Goal: Information Seeking & Learning: Learn about a topic

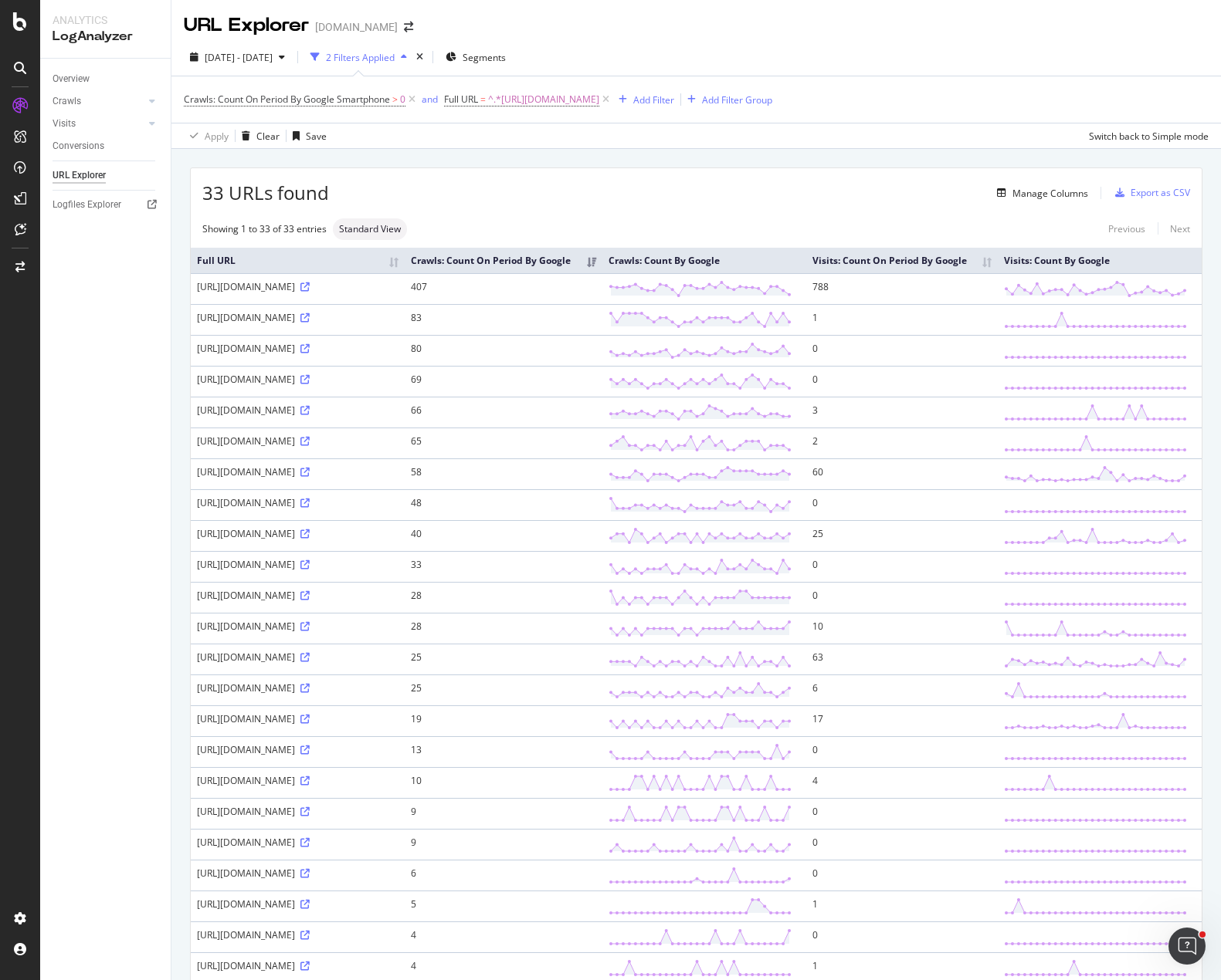
click at [714, 161] on div "33 URLs found Manage Columns Export as CSV Showing 1 to 33 of 33 entries Standa…" at bounding box center [696, 757] width 1049 height 1216
click at [781, 10] on div "URL Explorer Apartments.com" at bounding box center [696, 19] width 1049 height 38
click at [808, 32] on div "URL Explorer Apartments.com" at bounding box center [696, 19] width 1049 height 38
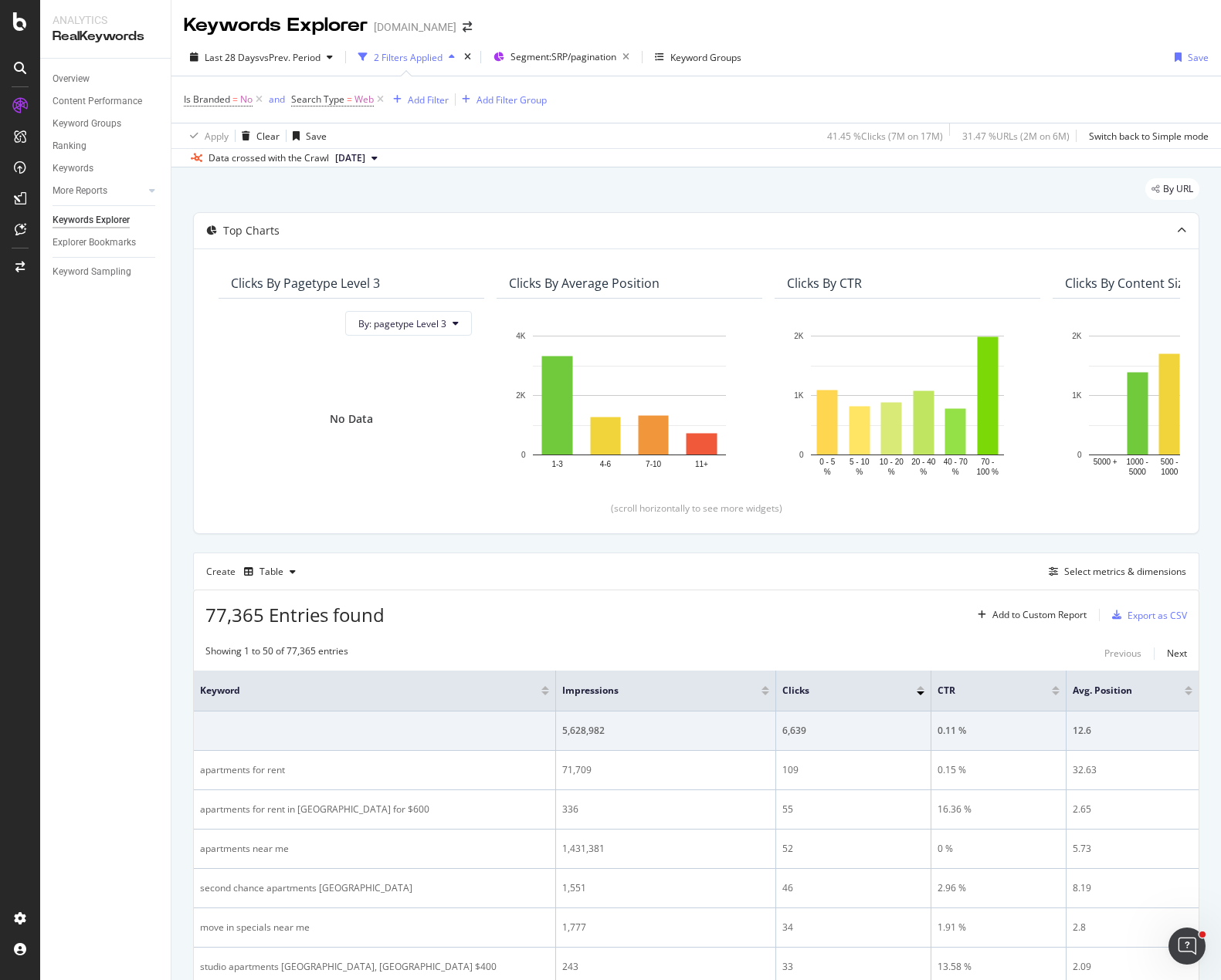
scroll to position [695, 0]
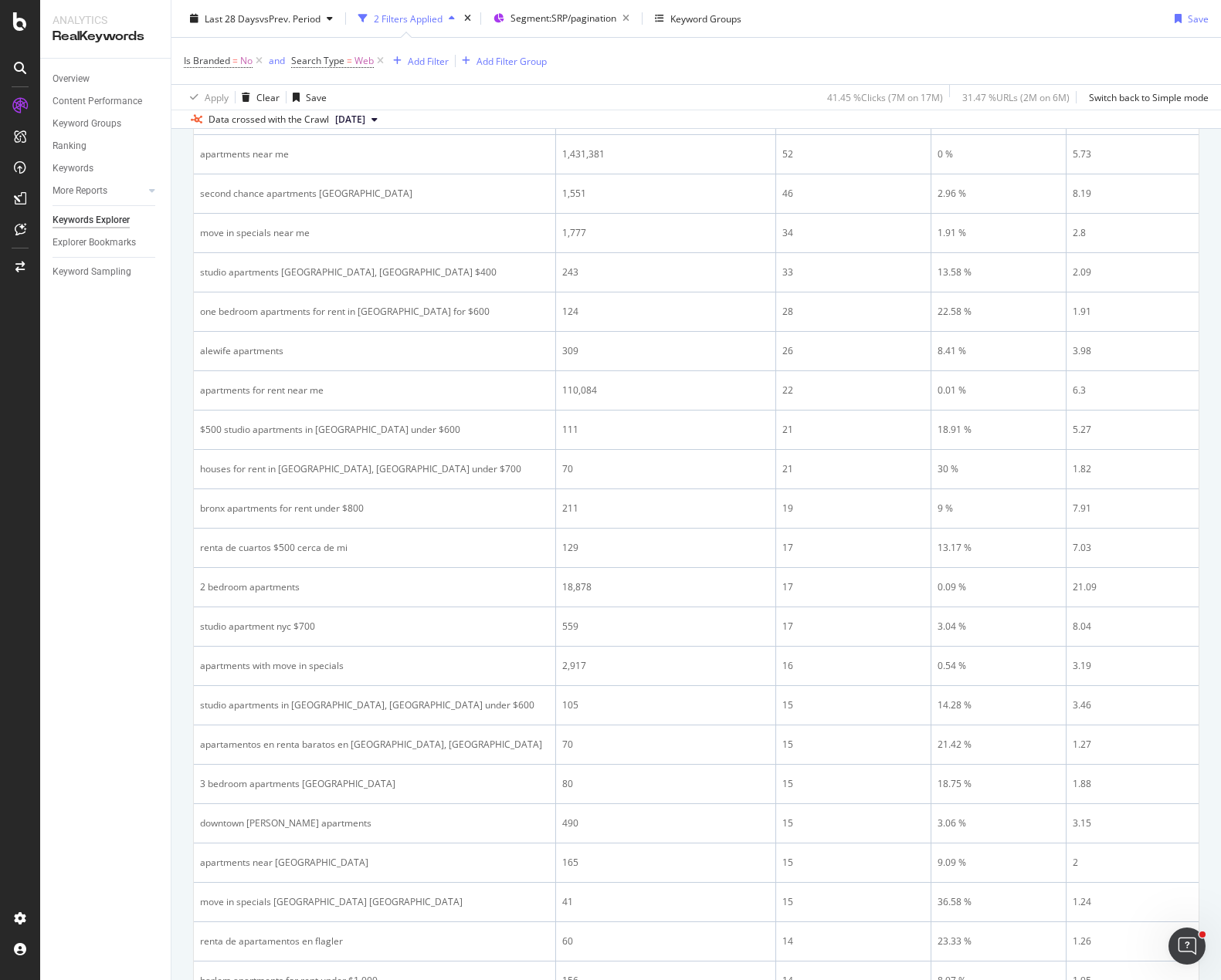
click at [115, 385] on div "Overview Content Performance Keyword Groups Ranking Keywords More Reports Count…" at bounding box center [105, 520] width 131 height 922
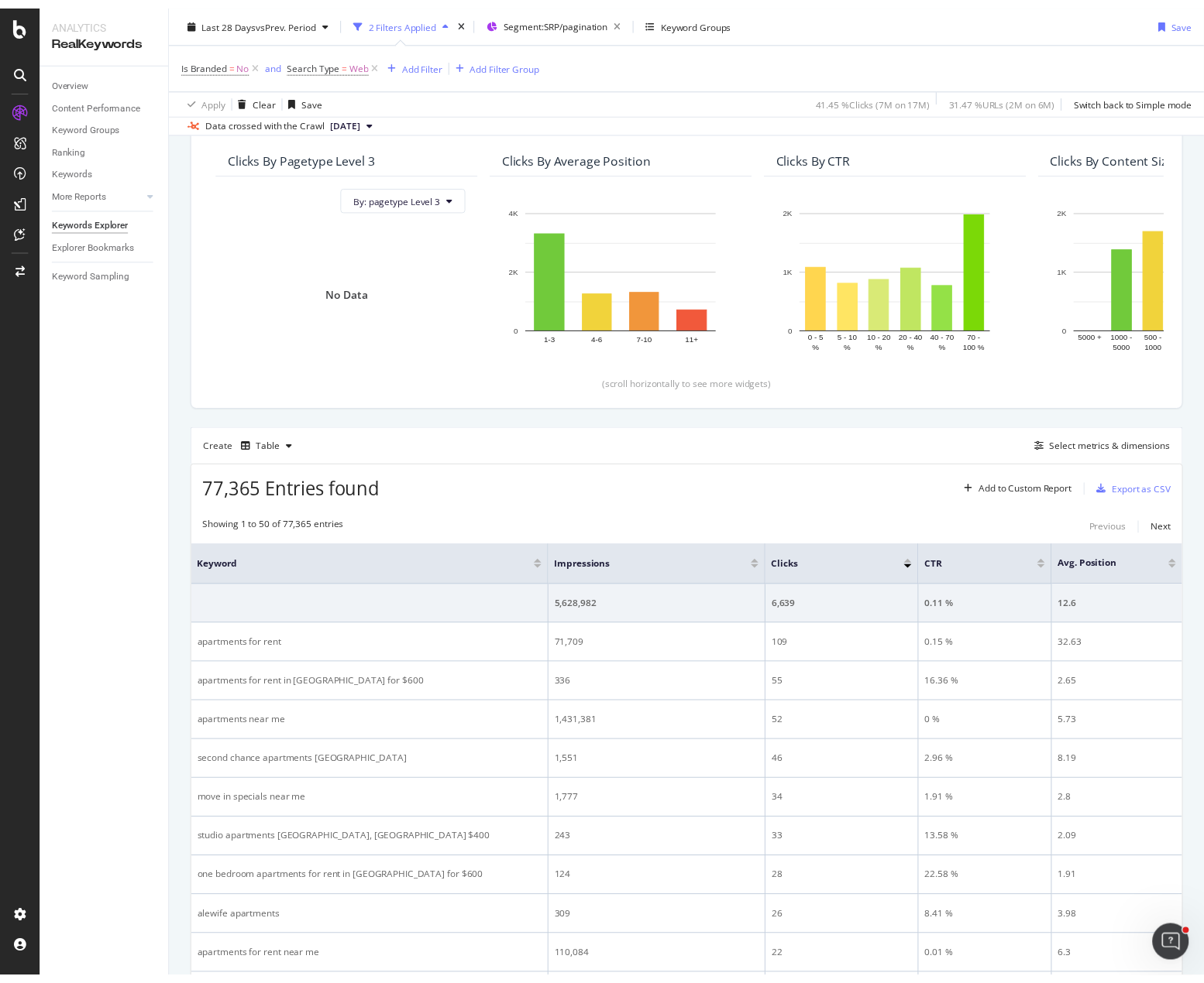
scroll to position [0, 0]
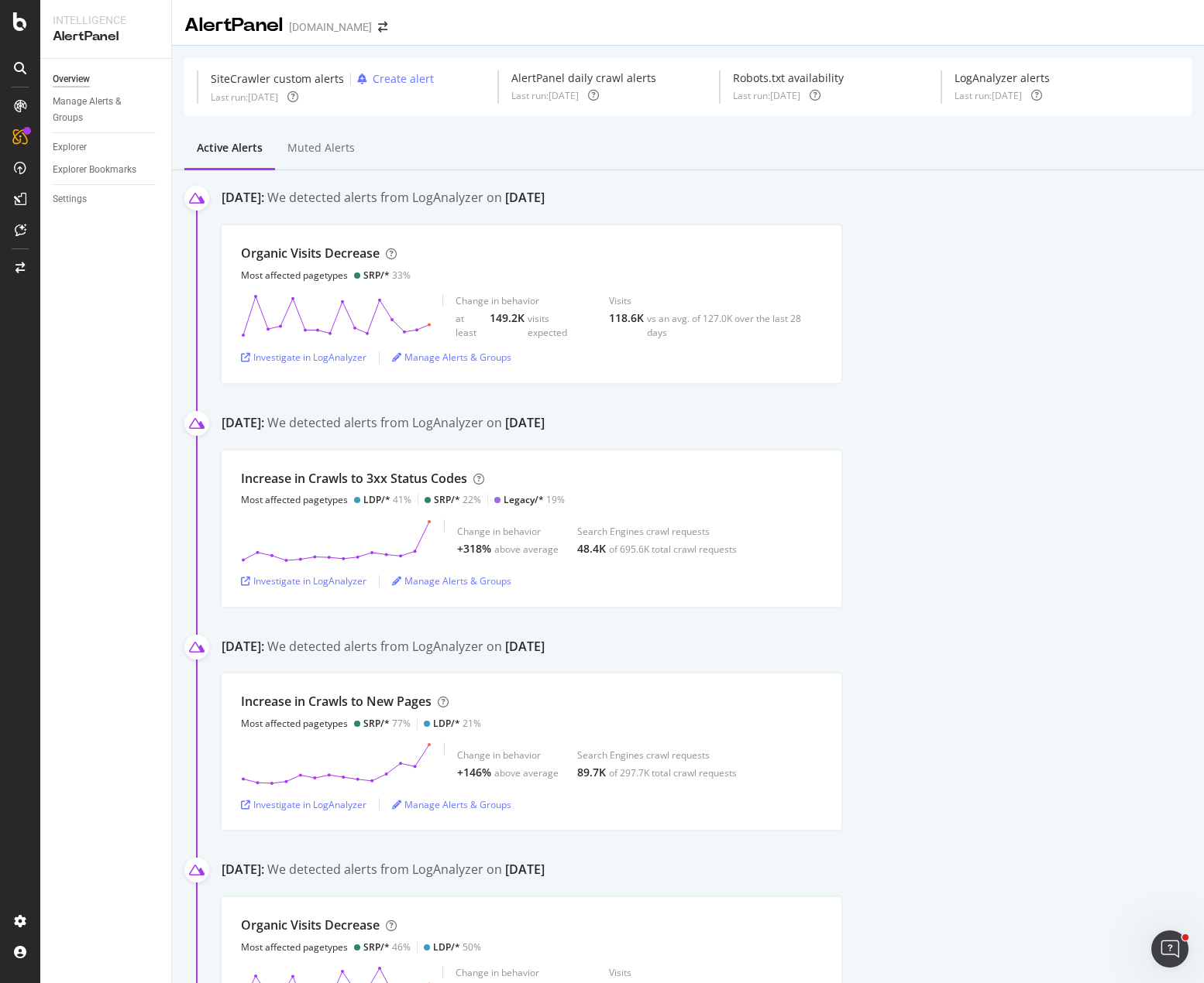
click at [999, 257] on div "Organic Visits Decrease Most affected pagetypes SRP/* 33% Change in behavior at…" at bounding box center [713, 303] width 983 height 158
click at [319, 358] on div "Investigate in LogAnalyzer" at bounding box center [304, 357] width 126 height 13
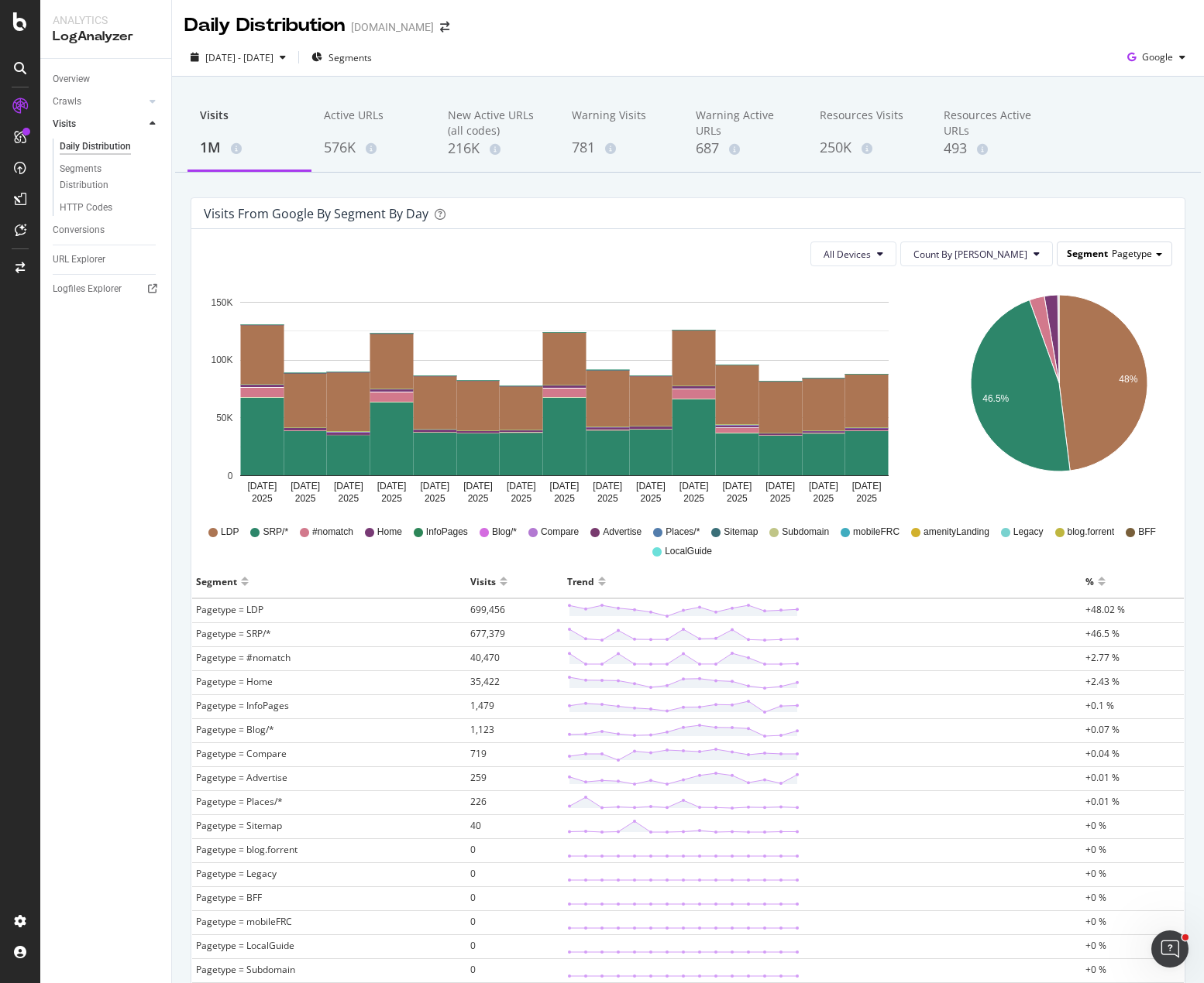
click at [1122, 258] on span "Pagetype" at bounding box center [1132, 253] width 40 height 13
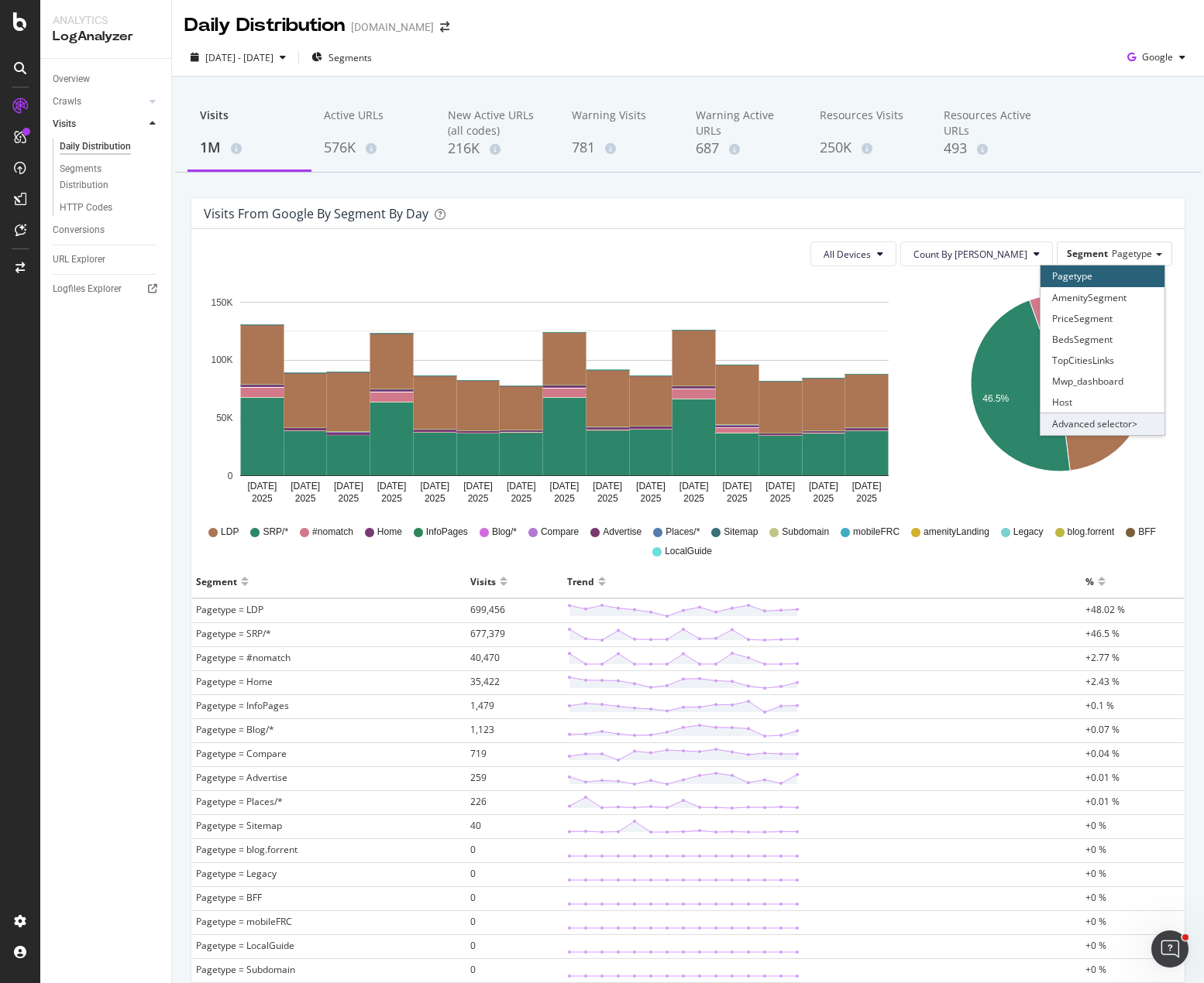
click at [1079, 421] on div "Advanced selector >" at bounding box center [1103, 424] width 124 height 22
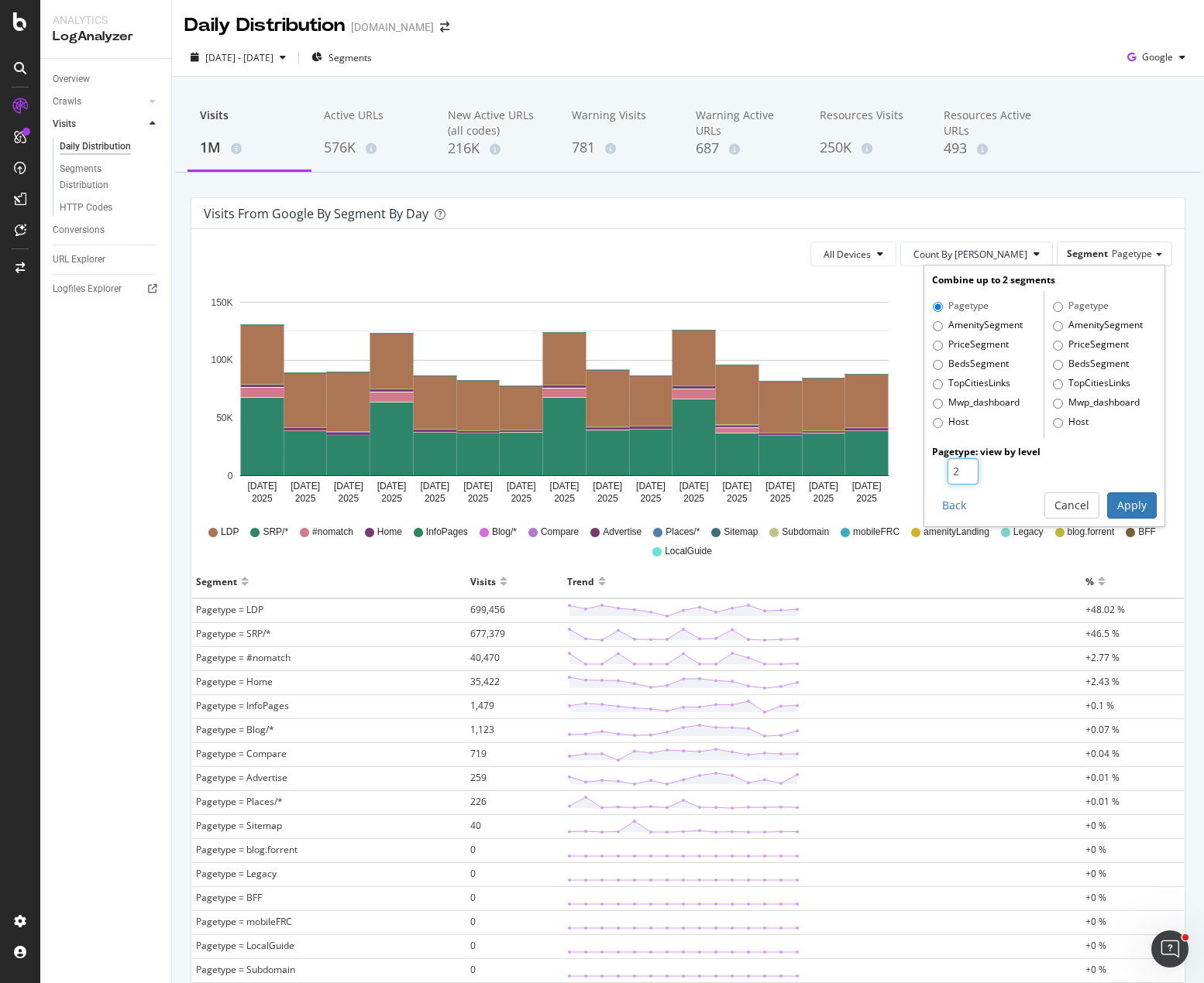
type input "2"
click at [955, 465] on input "2" at bounding box center [963, 471] width 31 height 26
click at [1110, 498] on button "Apply" at bounding box center [1132, 506] width 49 height 26
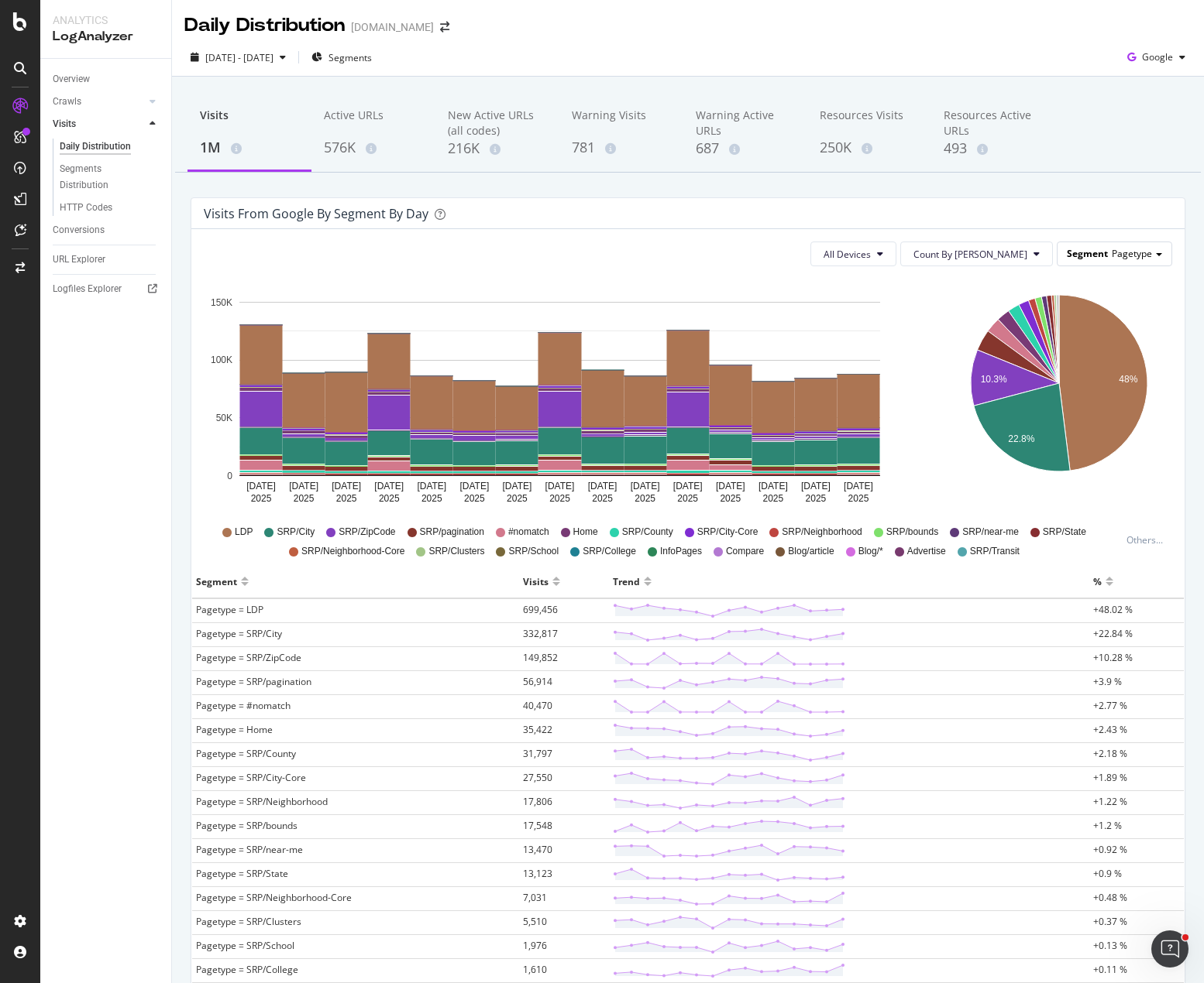
click at [1112, 252] on span "Pagetype" at bounding box center [1132, 253] width 40 height 13
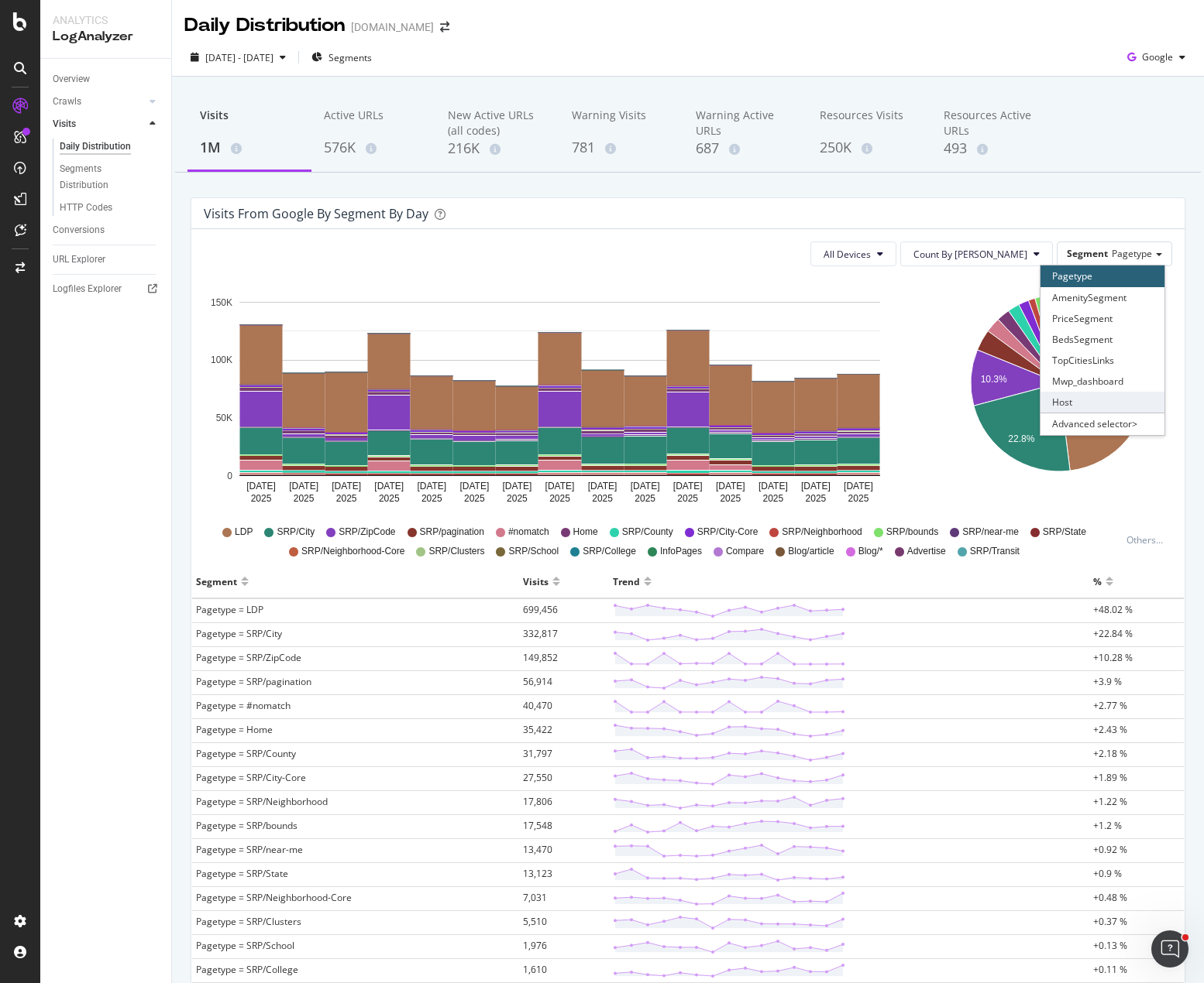
click at [1098, 404] on div "Host" at bounding box center [1103, 402] width 124 height 21
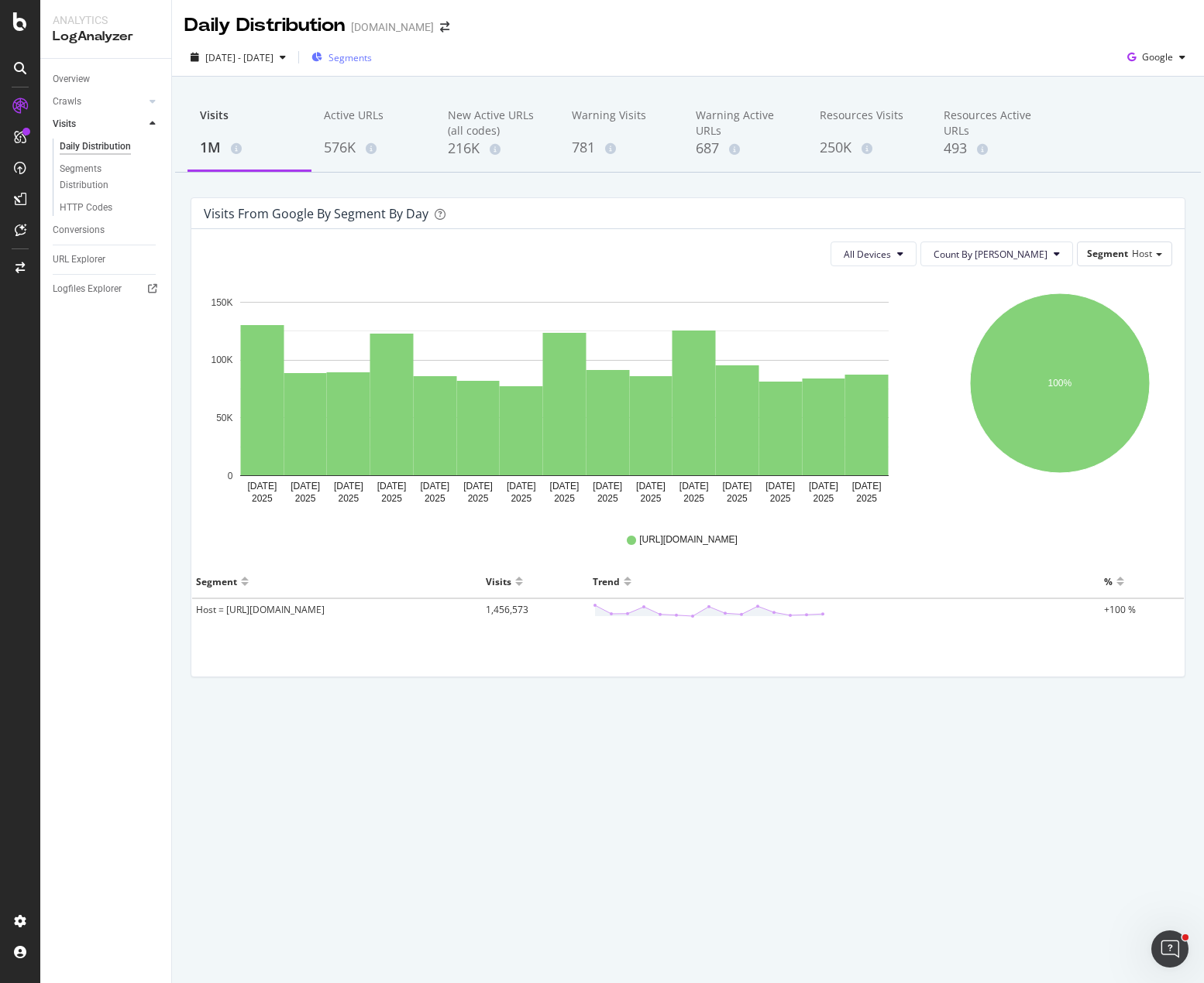
click at [372, 60] on span "Segments" at bounding box center [350, 57] width 44 height 13
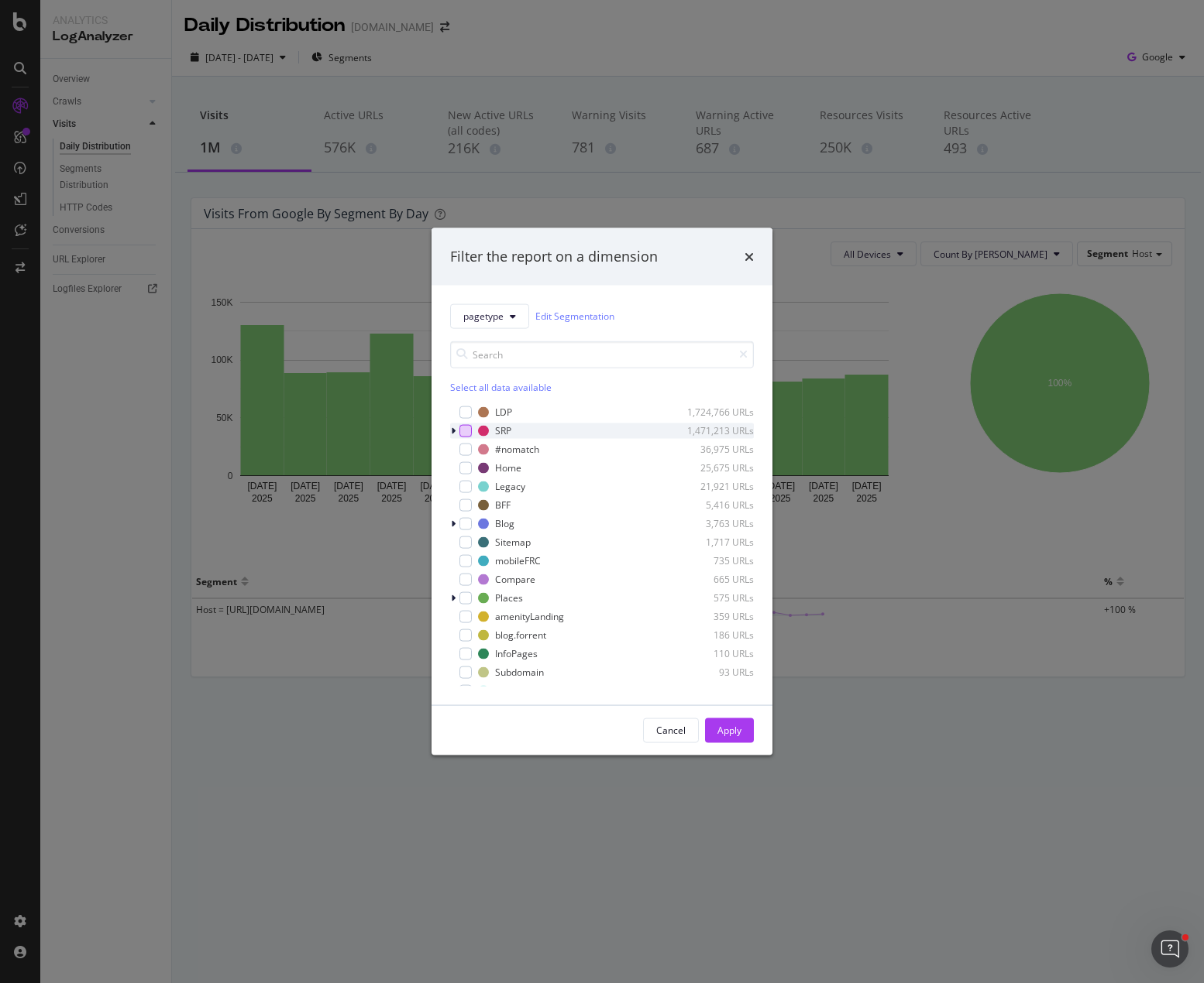
click at [462, 433] on div "modal" at bounding box center [466, 431] width 13 height 13
click at [718, 727] on div "Apply" at bounding box center [729, 731] width 24 height 13
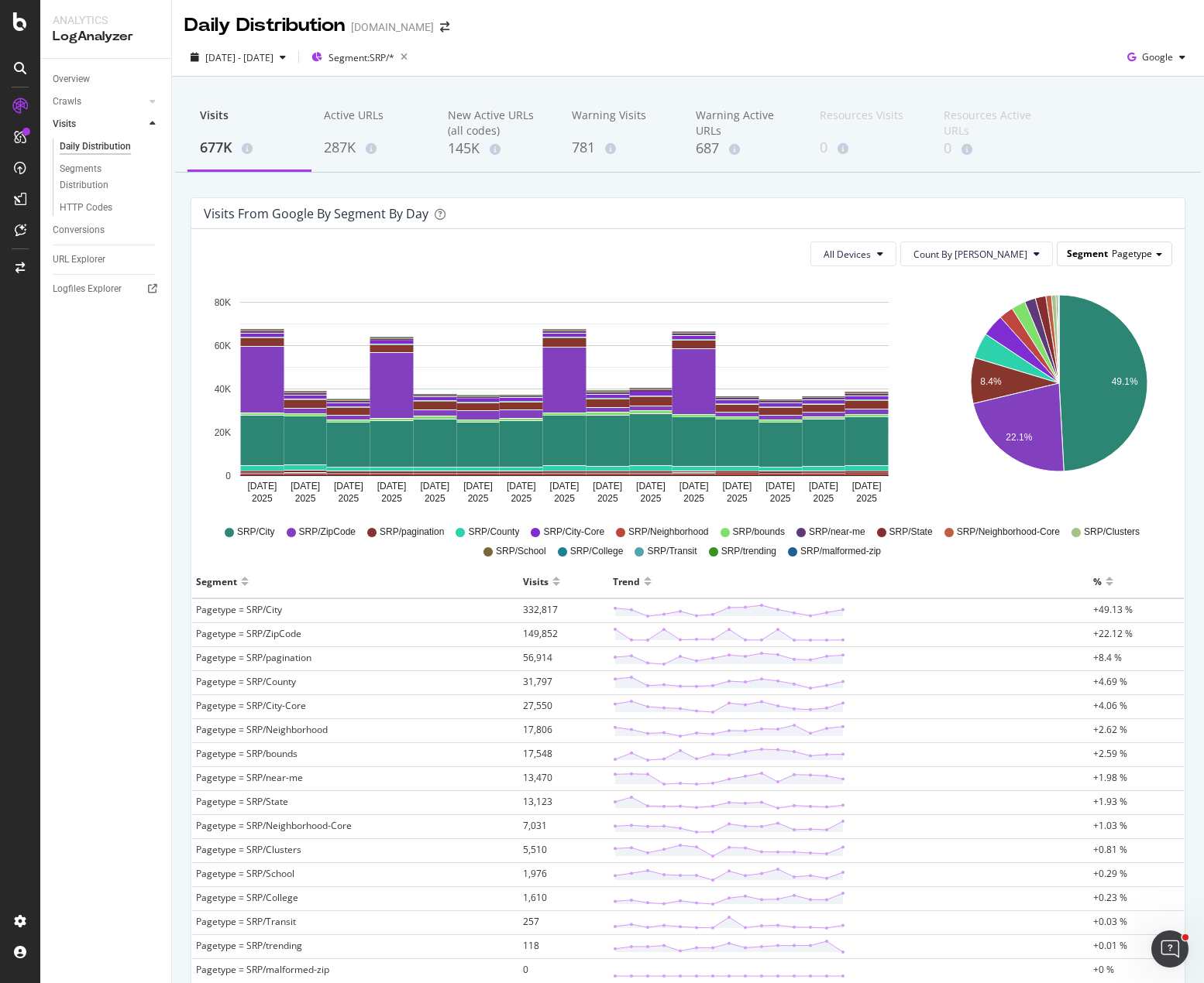
click at [1112, 257] on span "Pagetype" at bounding box center [1132, 253] width 40 height 13
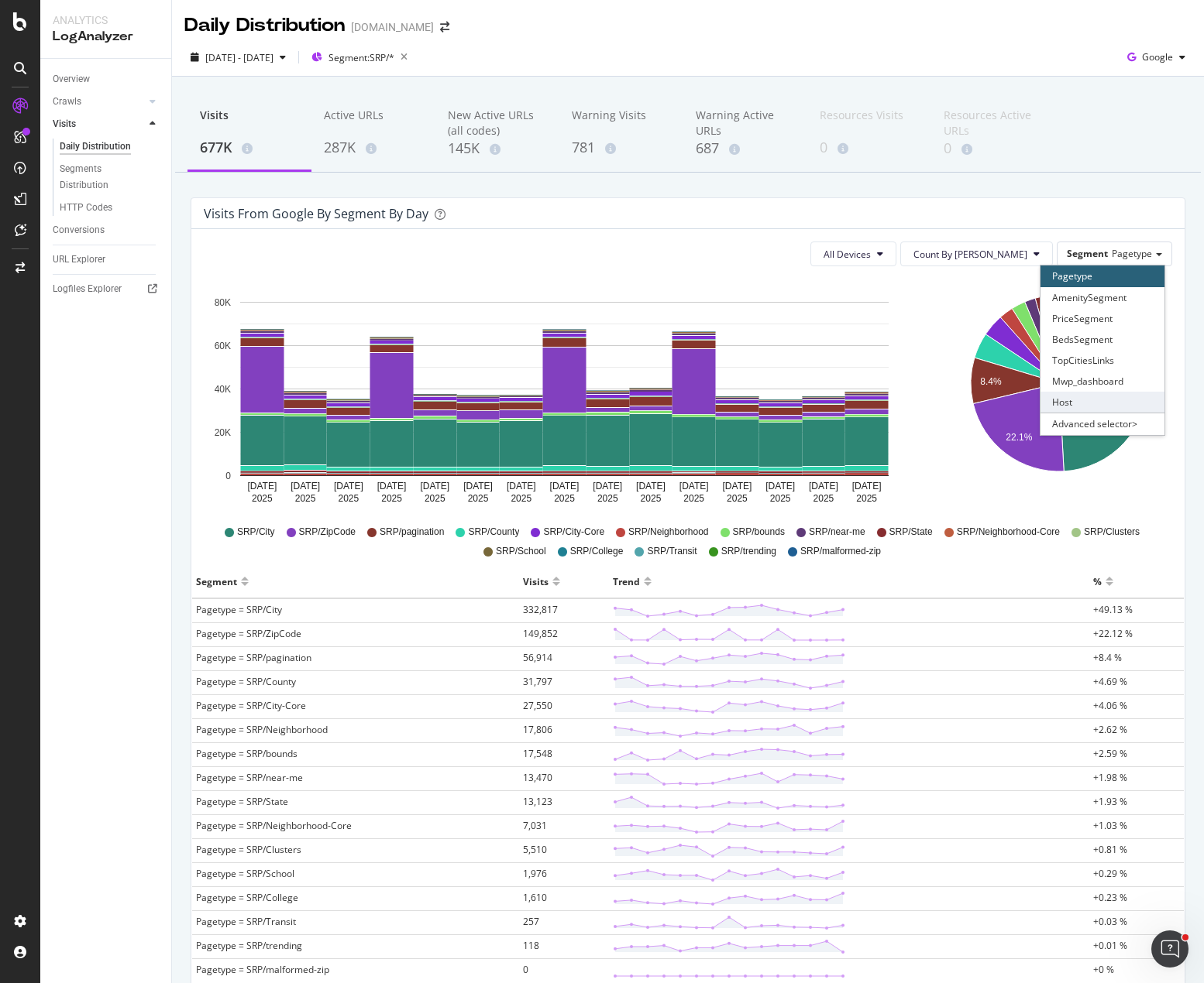
click at [1103, 406] on div "Host" at bounding box center [1103, 402] width 124 height 21
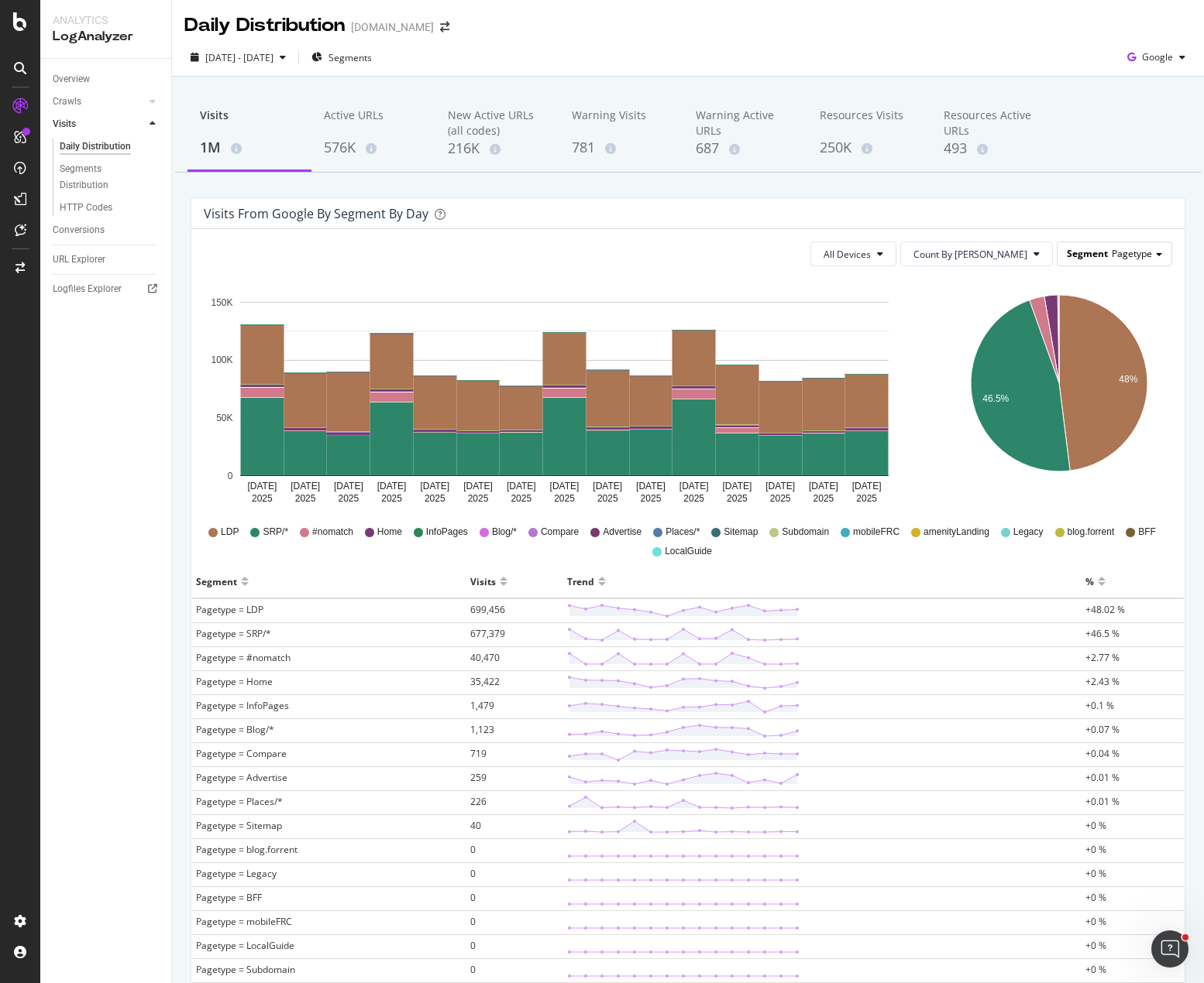
click at [1147, 246] on div "Segment Pagetype" at bounding box center [1114, 253] width 114 height 23
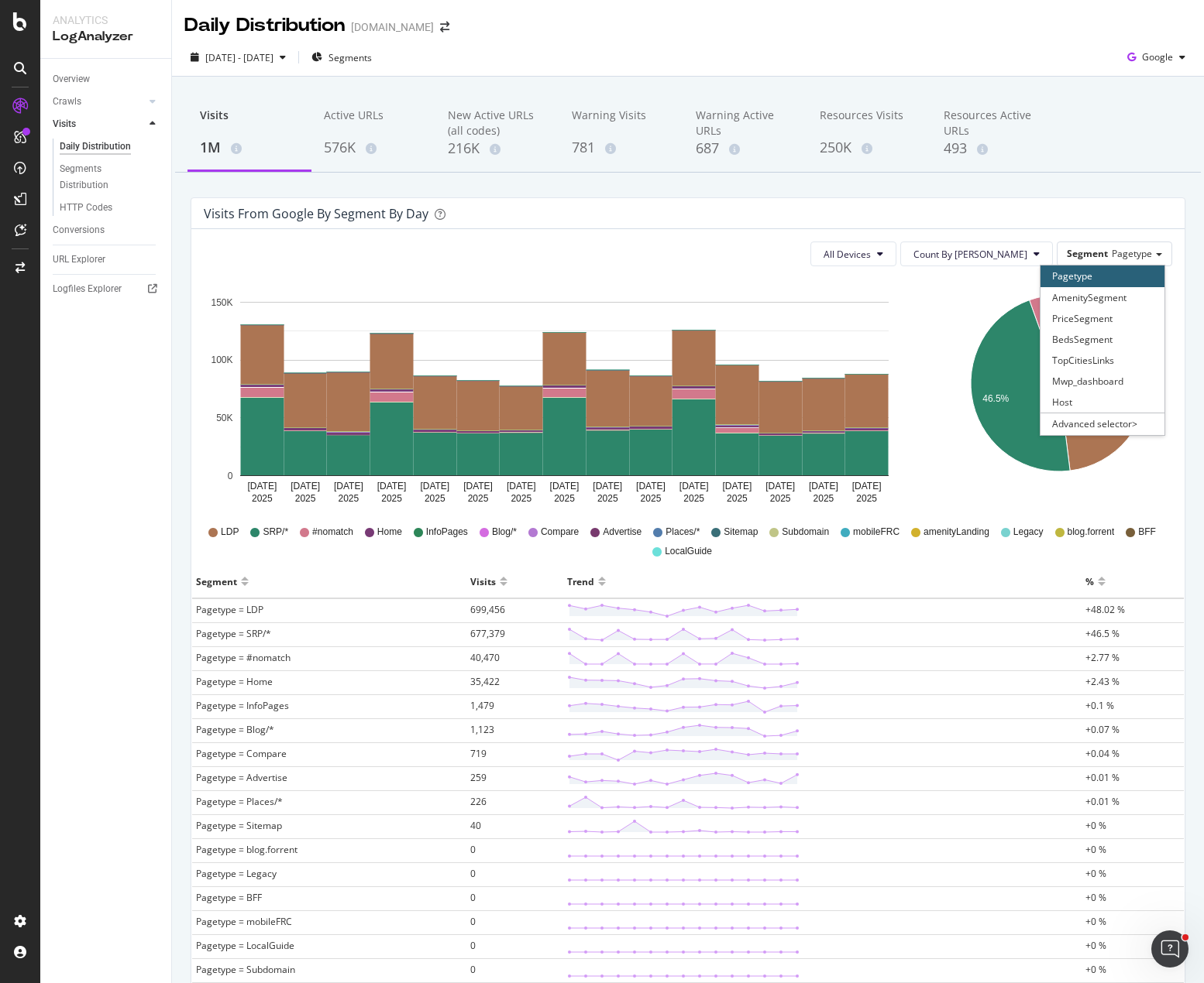
click at [1083, 400] on div "Host" at bounding box center [1103, 402] width 124 height 21
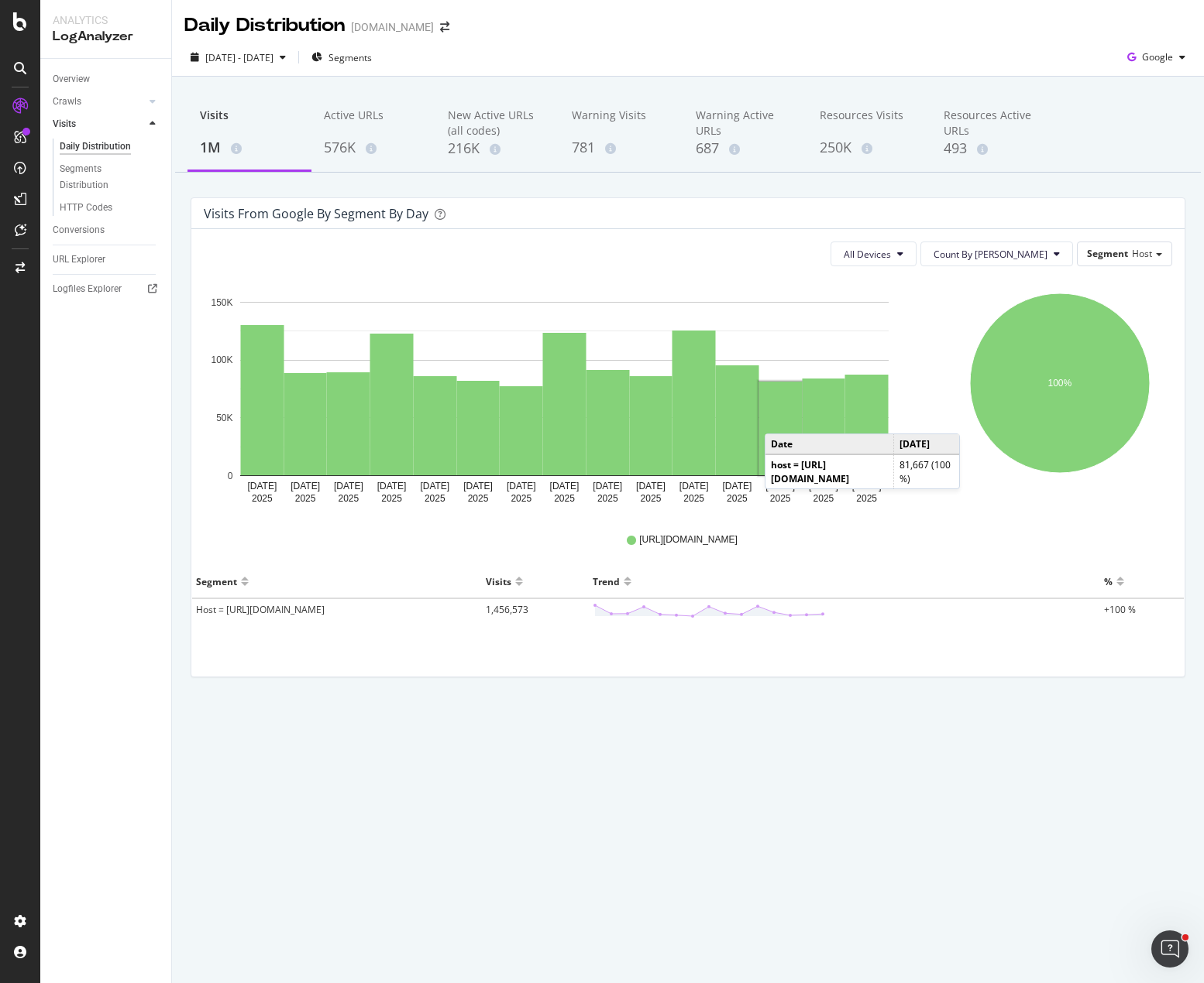
click at [826, 718] on div "Visits 1M Active URLs 576K New Active URLs (all codes) 216K Warning Visits 781 …" at bounding box center [688, 412] width 1032 height 671
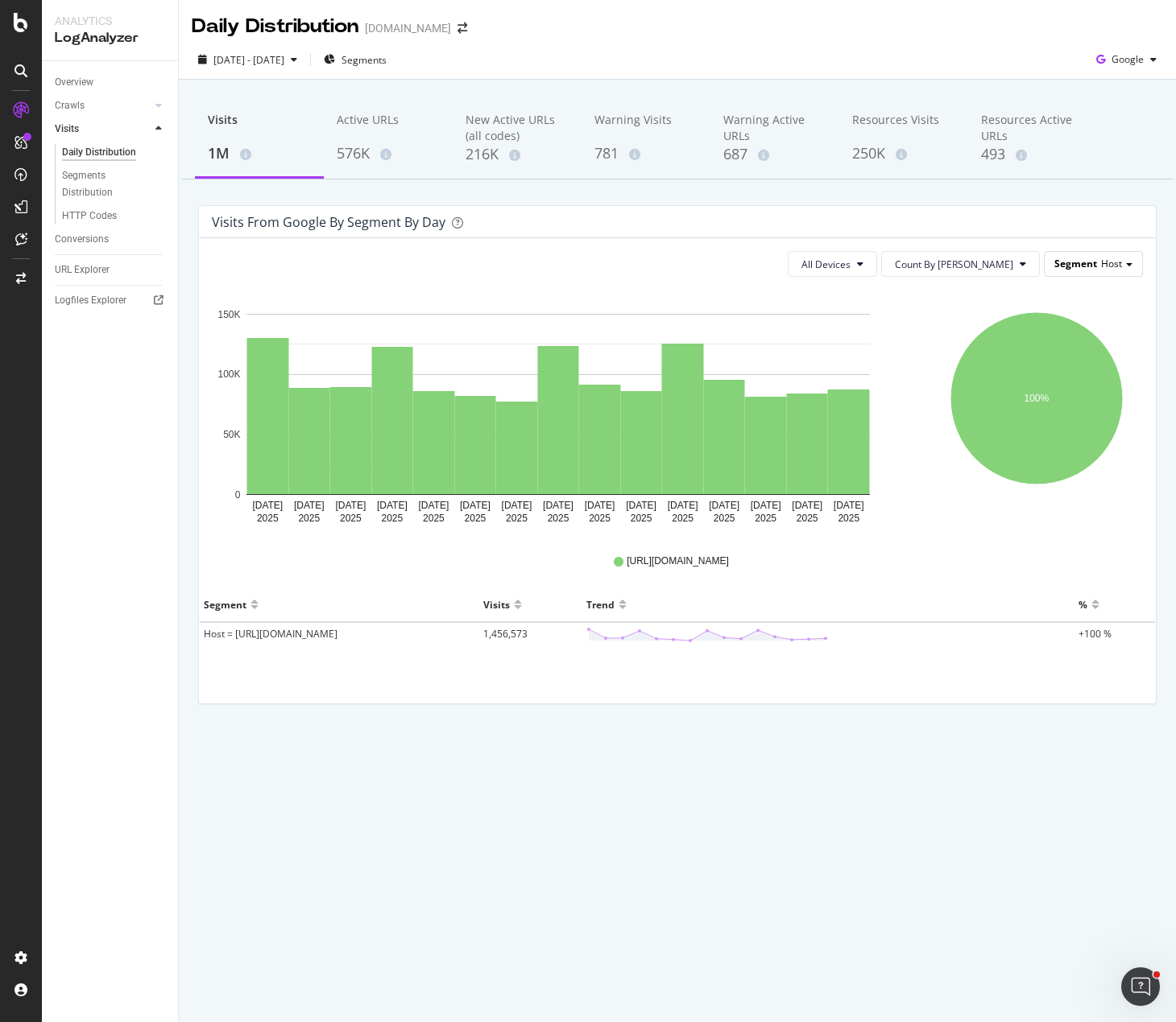
click at [1117, 255] on div "Segment Host" at bounding box center [1093, 263] width 98 height 24
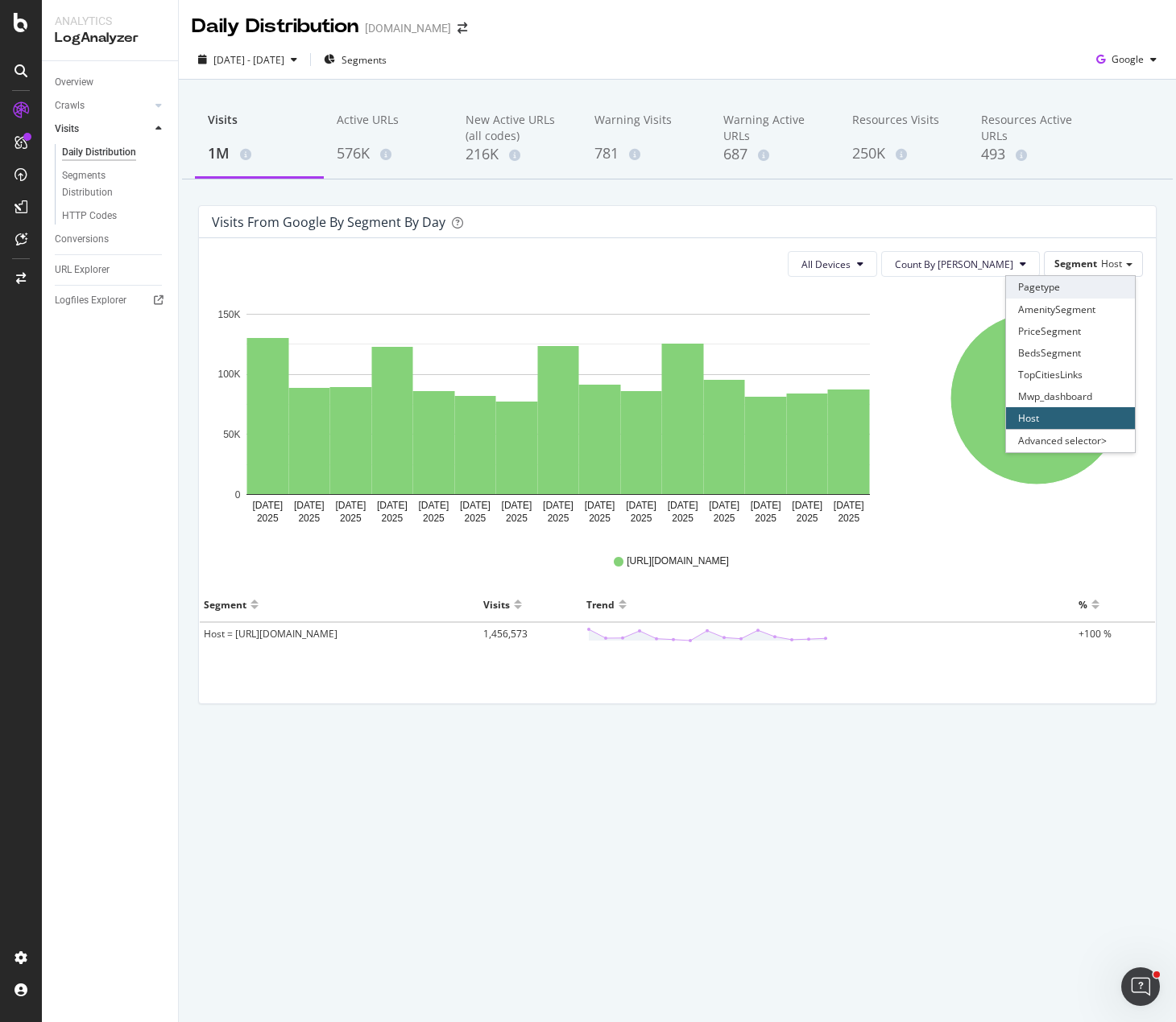
drag, startPoint x: 1060, startPoint y: 293, endPoint x: 1127, endPoint y: 289, distance: 67.1
click at [1064, 293] on div "Pagetype" at bounding box center [1071, 287] width 129 height 22
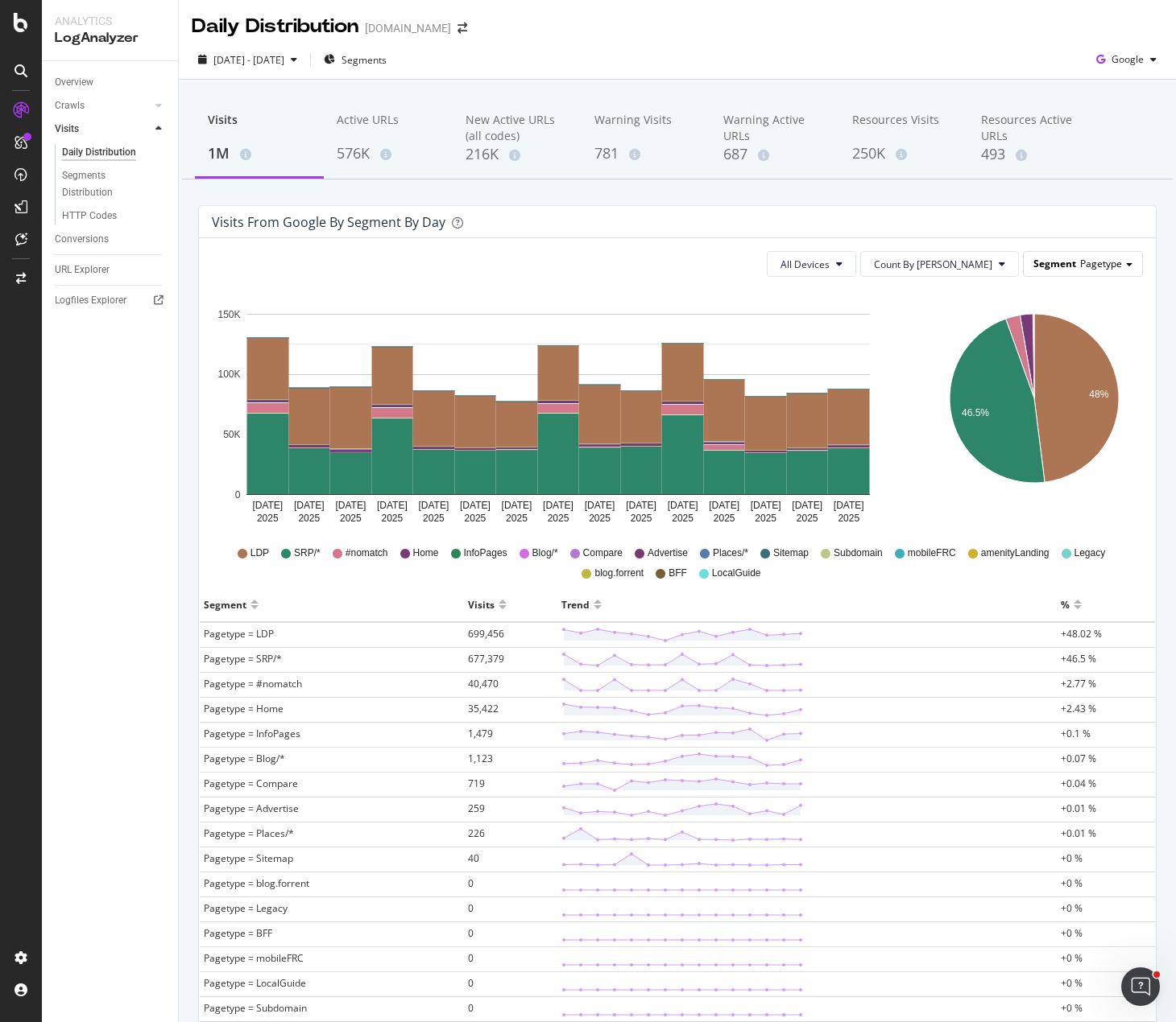
drag, startPoint x: 1066, startPoint y: 260, endPoint x: 1073, endPoint y: 265, distance: 8.6
click at [1066, 262] on div "Segment Pagetype" at bounding box center [1082, 263] width 118 height 24
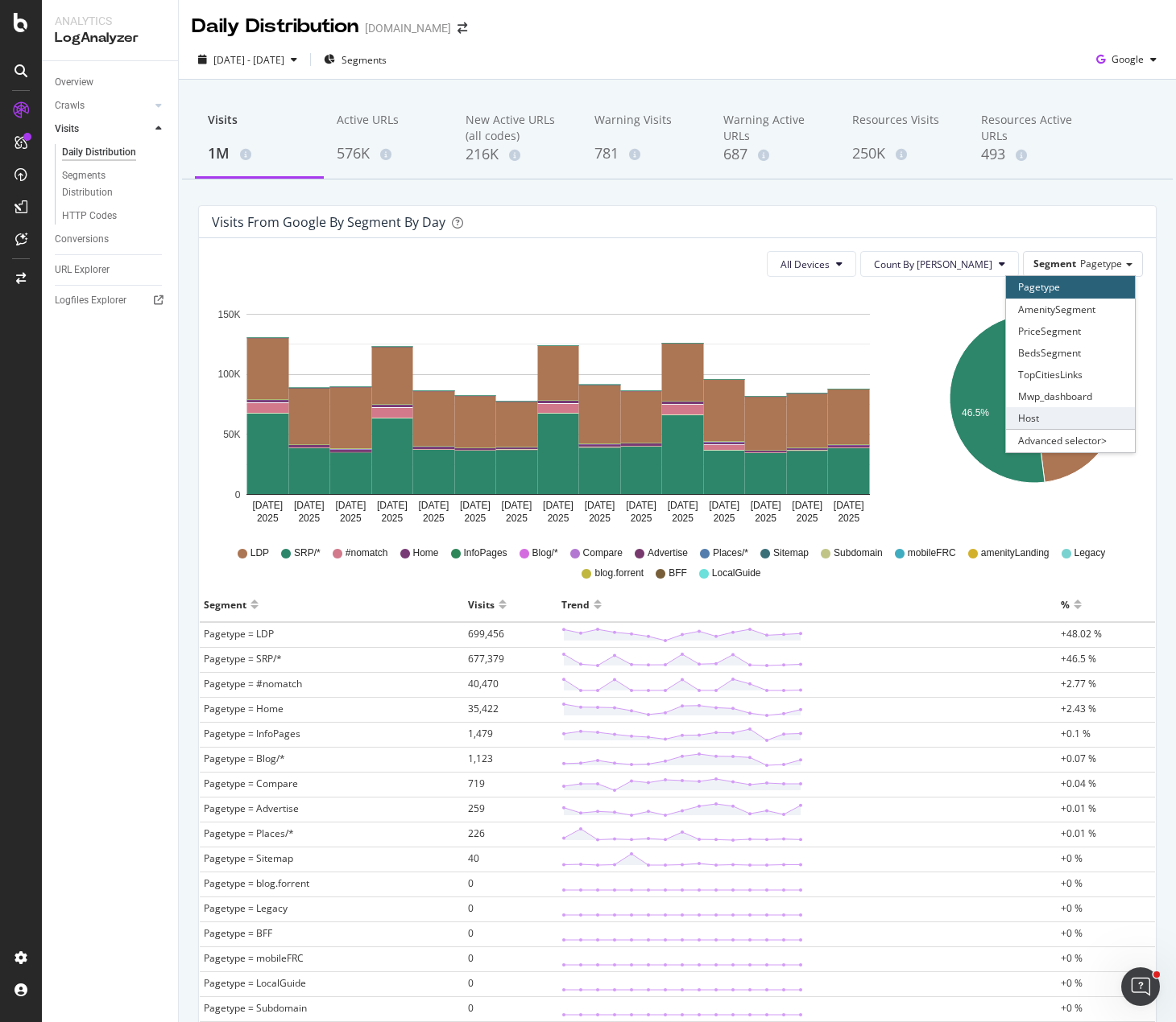
click at [1060, 425] on div "Host" at bounding box center [1071, 418] width 129 height 22
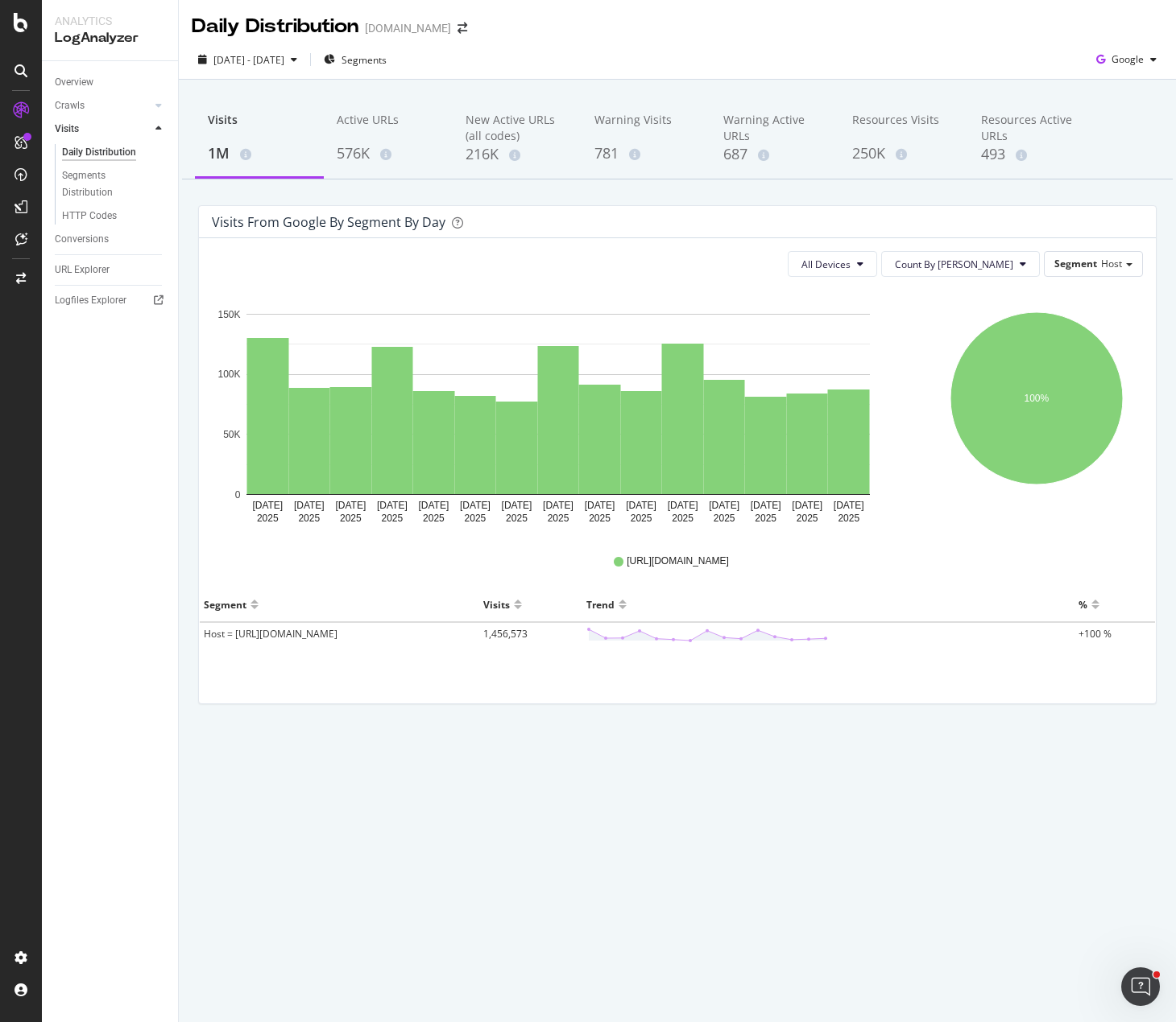
click at [765, 226] on div "Visits from google by Segment by Day" at bounding box center [665, 222] width 907 height 16
drag, startPoint x: 1080, startPoint y: 248, endPoint x: 1092, endPoint y: 257, distance: 15.0
click at [1080, 251] on div "All Devices Count By Day Segment Host Hold CTRL while clicking to filter the re…" at bounding box center [678, 471] width 957 height 465
click at [1102, 266] on span "Host" at bounding box center [1112, 263] width 21 height 13
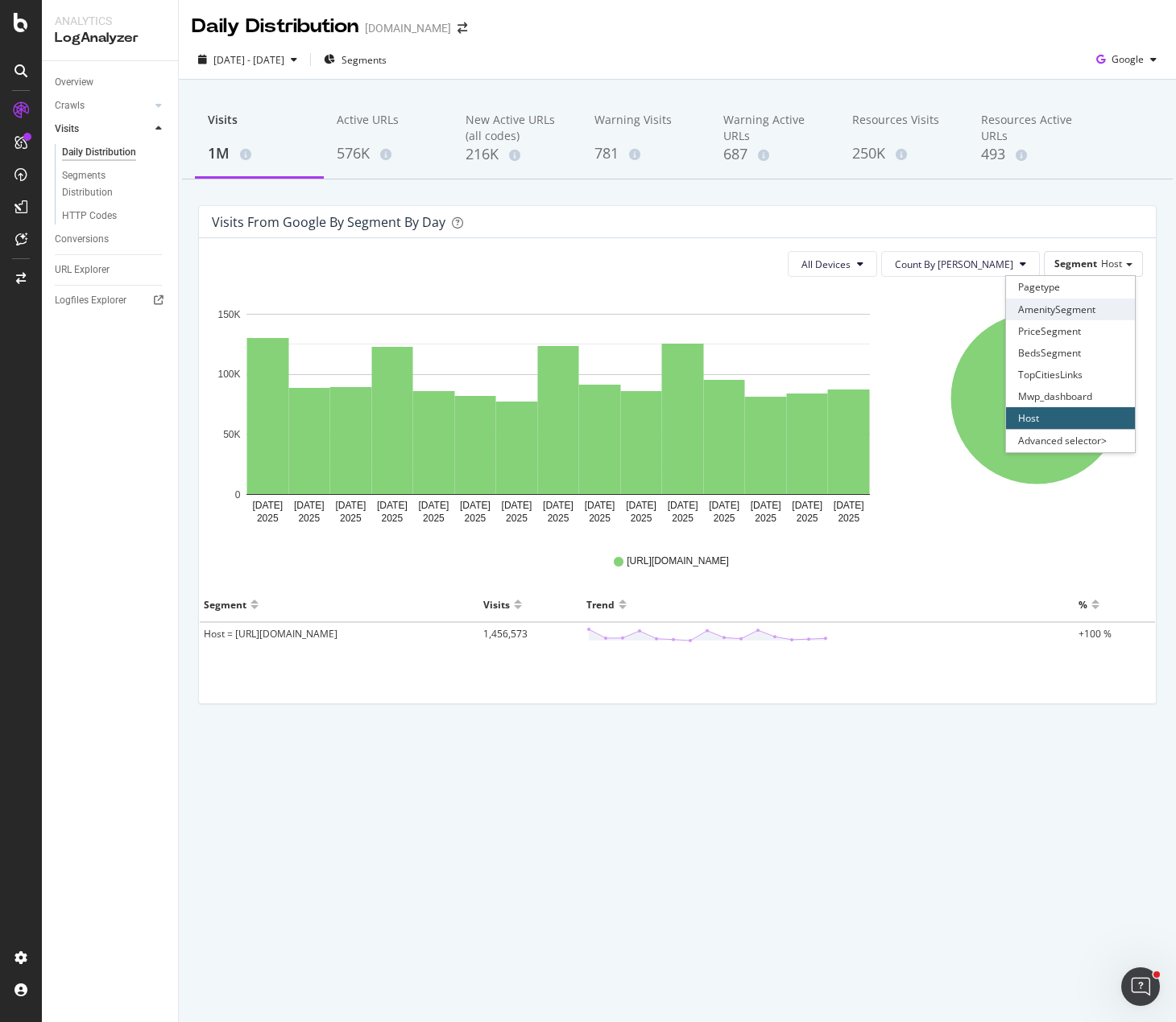
click at [1084, 310] on div "AmenitySegment" at bounding box center [1071, 309] width 129 height 22
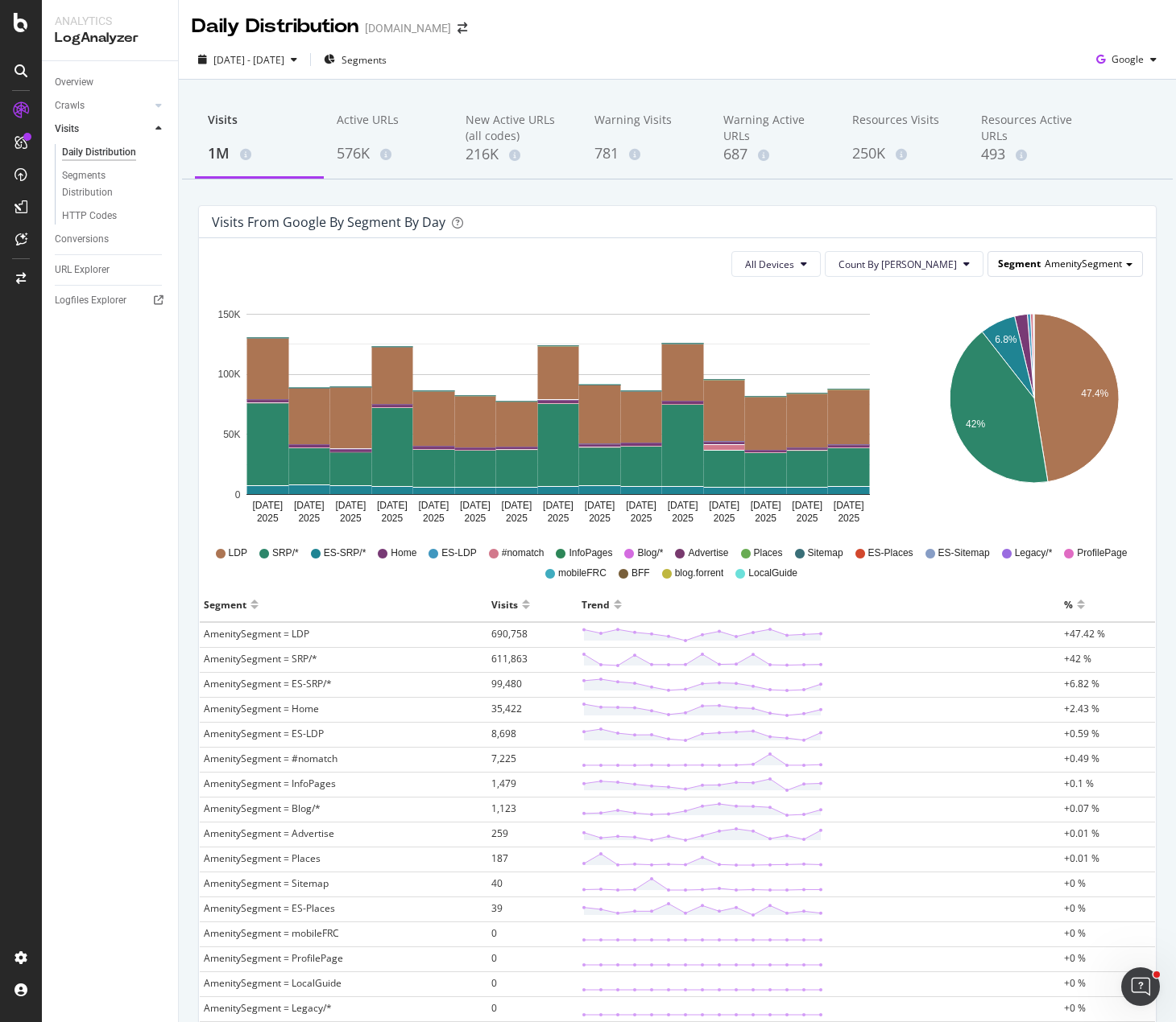
click at [1080, 255] on div "Segment AmenitySegment" at bounding box center [1065, 263] width 154 height 24
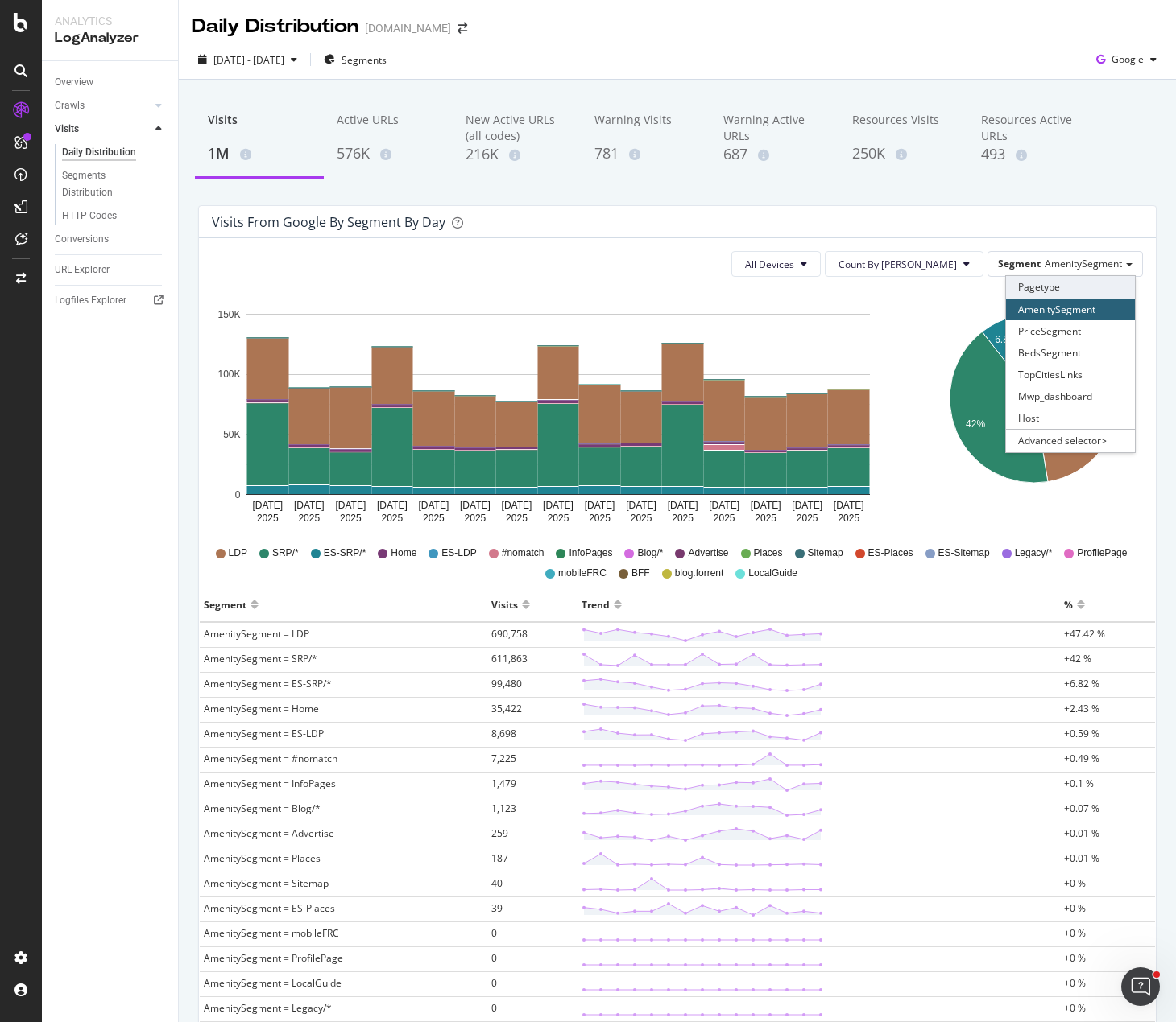
click at [1022, 288] on div "Pagetype" at bounding box center [1071, 287] width 129 height 22
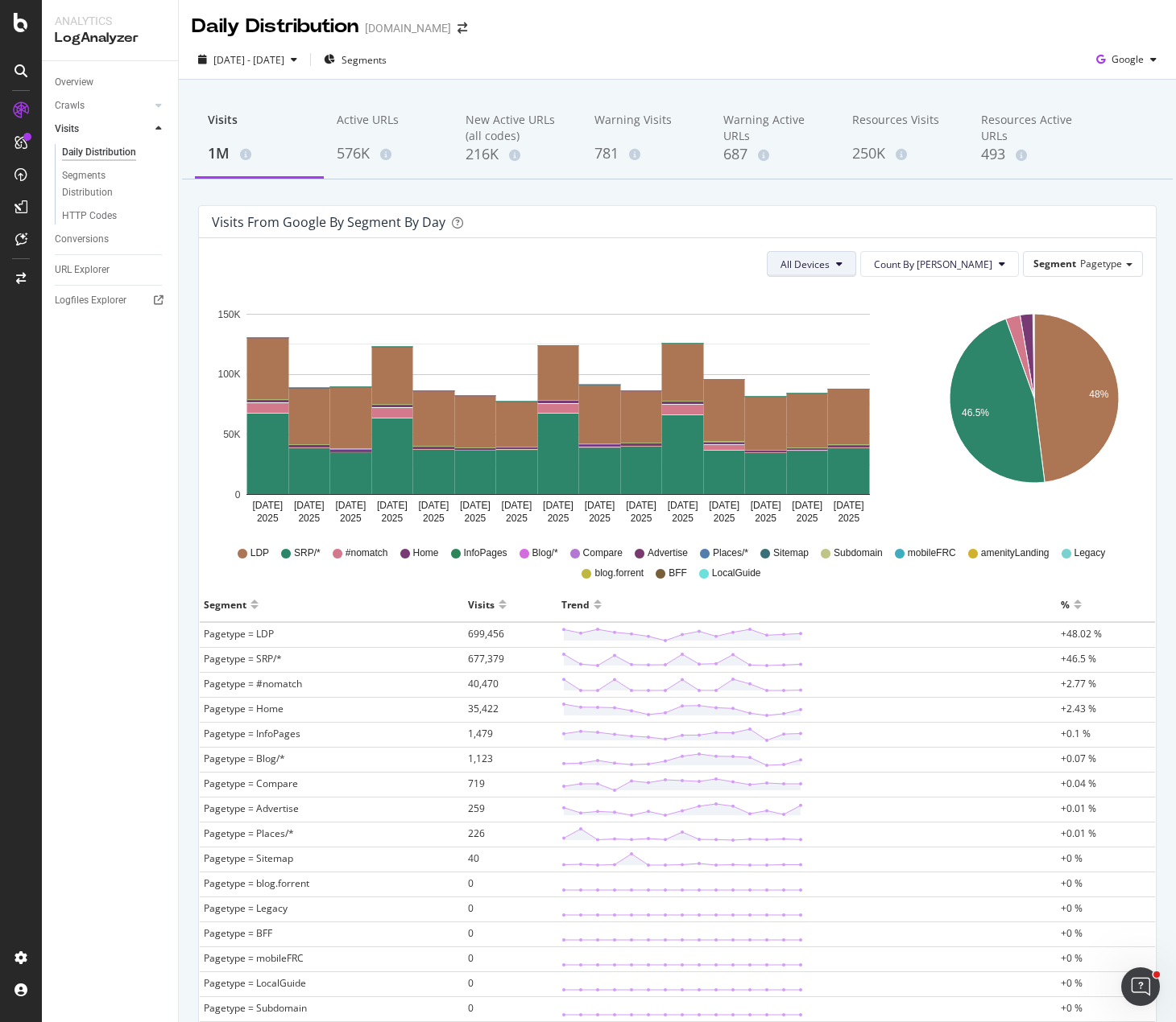
click at [842, 265] on icon at bounding box center [839, 264] width 7 height 9
click at [929, 319] on icon "48% 46.5%" at bounding box center [1035, 410] width 212 height 242
click at [1058, 266] on span "Segment" at bounding box center [1055, 263] width 43 height 13
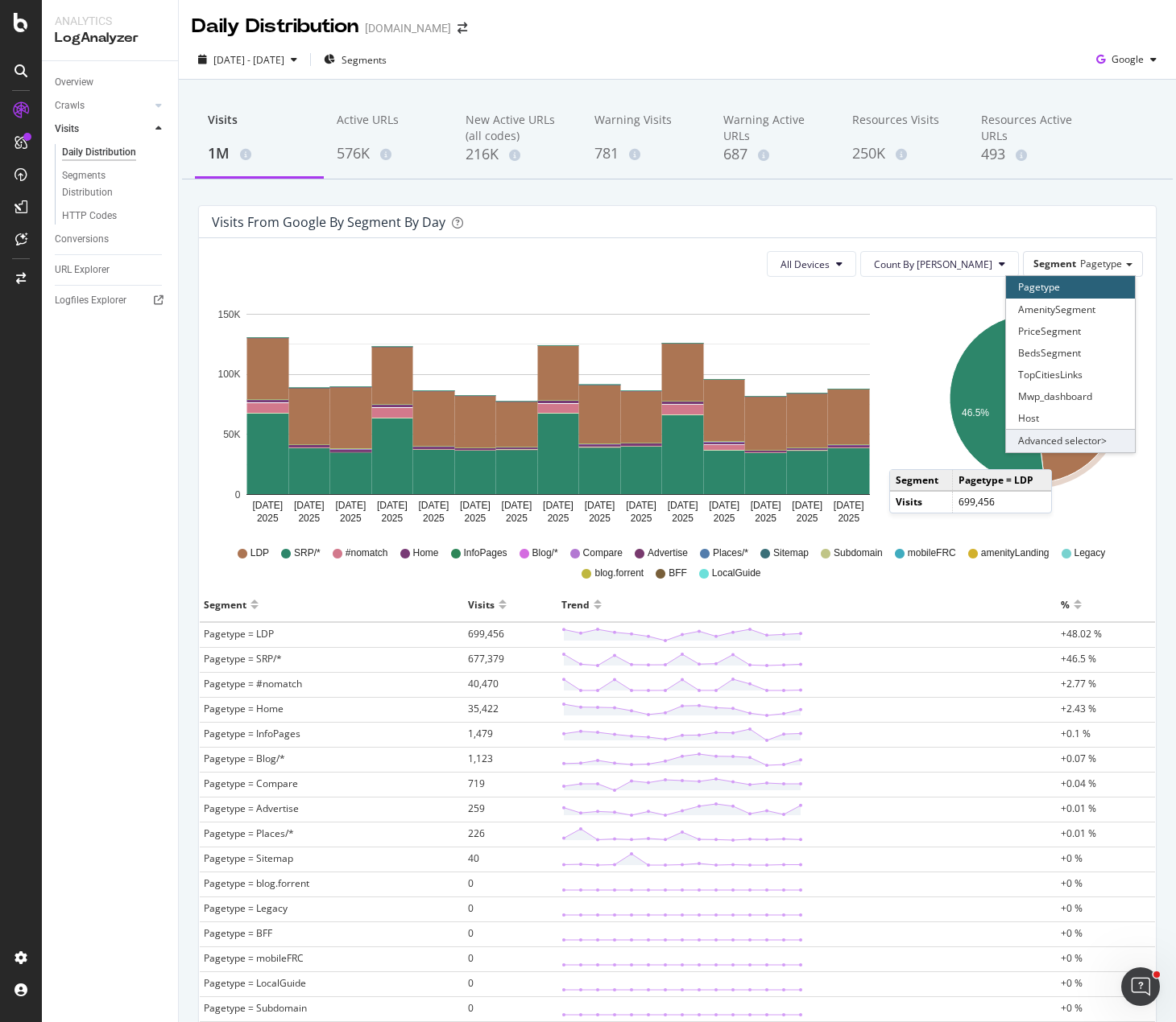
click at [1053, 438] on div "Advanced selector >" at bounding box center [1071, 440] width 129 height 23
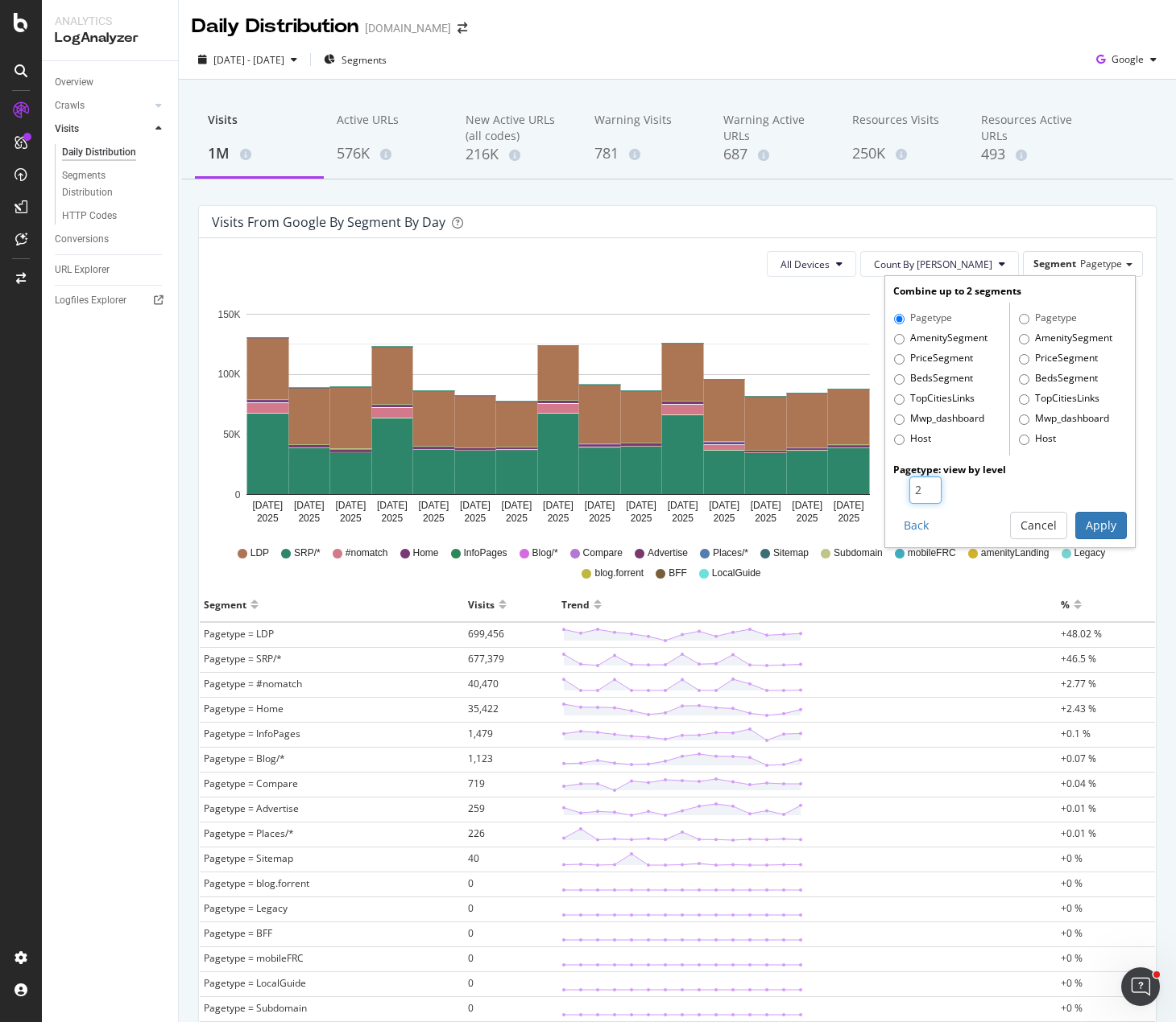
type input "2"
click at [919, 486] on input "2" at bounding box center [926, 490] width 32 height 27
click at [1101, 526] on button "Apply" at bounding box center [1101, 526] width 51 height 27
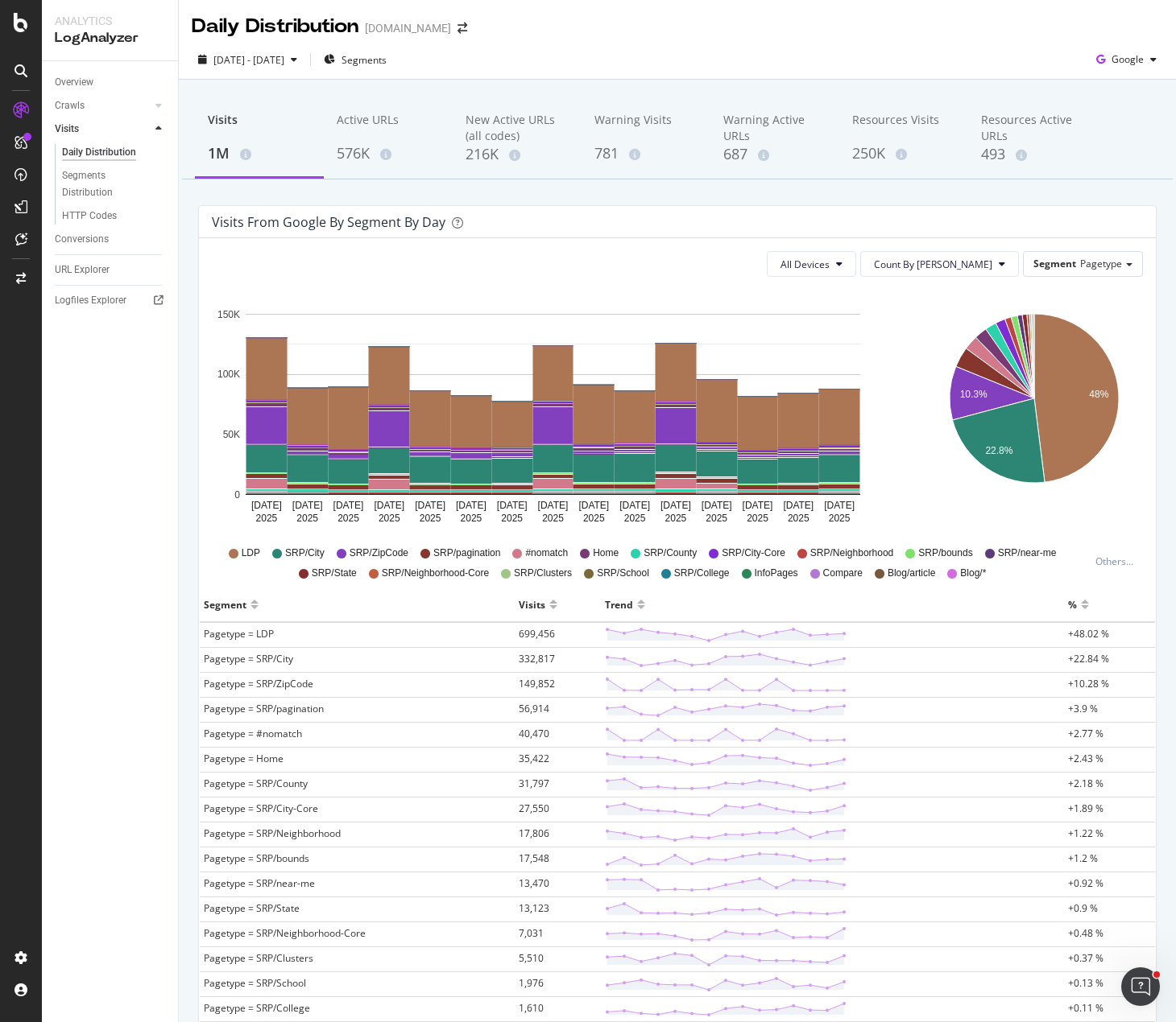
click at [949, 473] on icon "48% 10.3% 22.8%" at bounding box center [1035, 410] width 212 height 242
click at [1055, 510] on icon "48% 10.3% 22.8%" at bounding box center [1035, 410] width 212 height 242
click at [1149, 493] on div "Visits from google by Segment by Day All Devices Count By Day Segment Pagetype …" at bounding box center [677, 950] width 983 height 1489
click at [678, 423] on rect "A chart." at bounding box center [676, 425] width 41 height 35
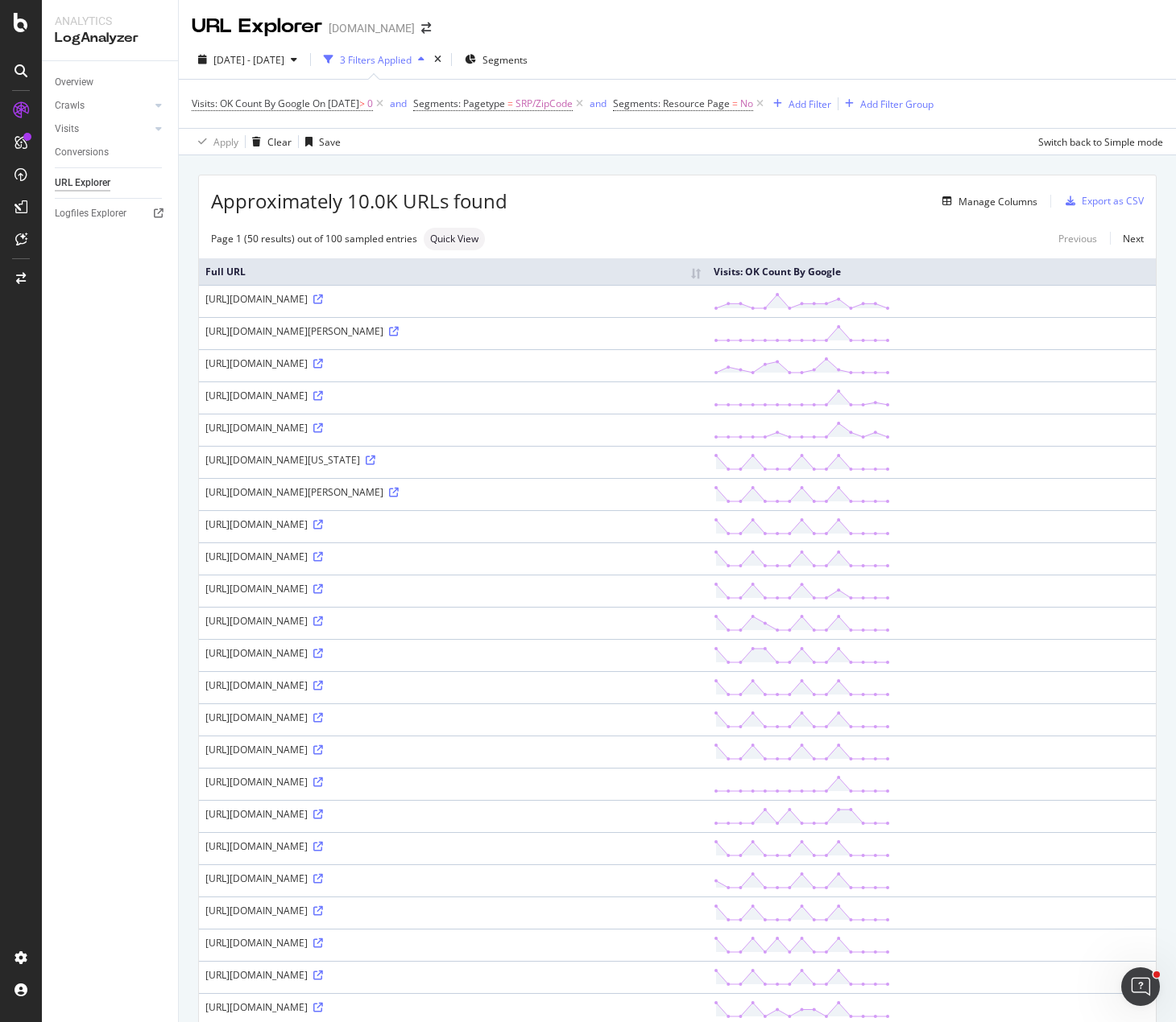
click at [110, 678] on div "Overview Crawls Daily Distribution Segments Distribution HTTP Codes Resources V…" at bounding box center [110, 542] width 136 height 961
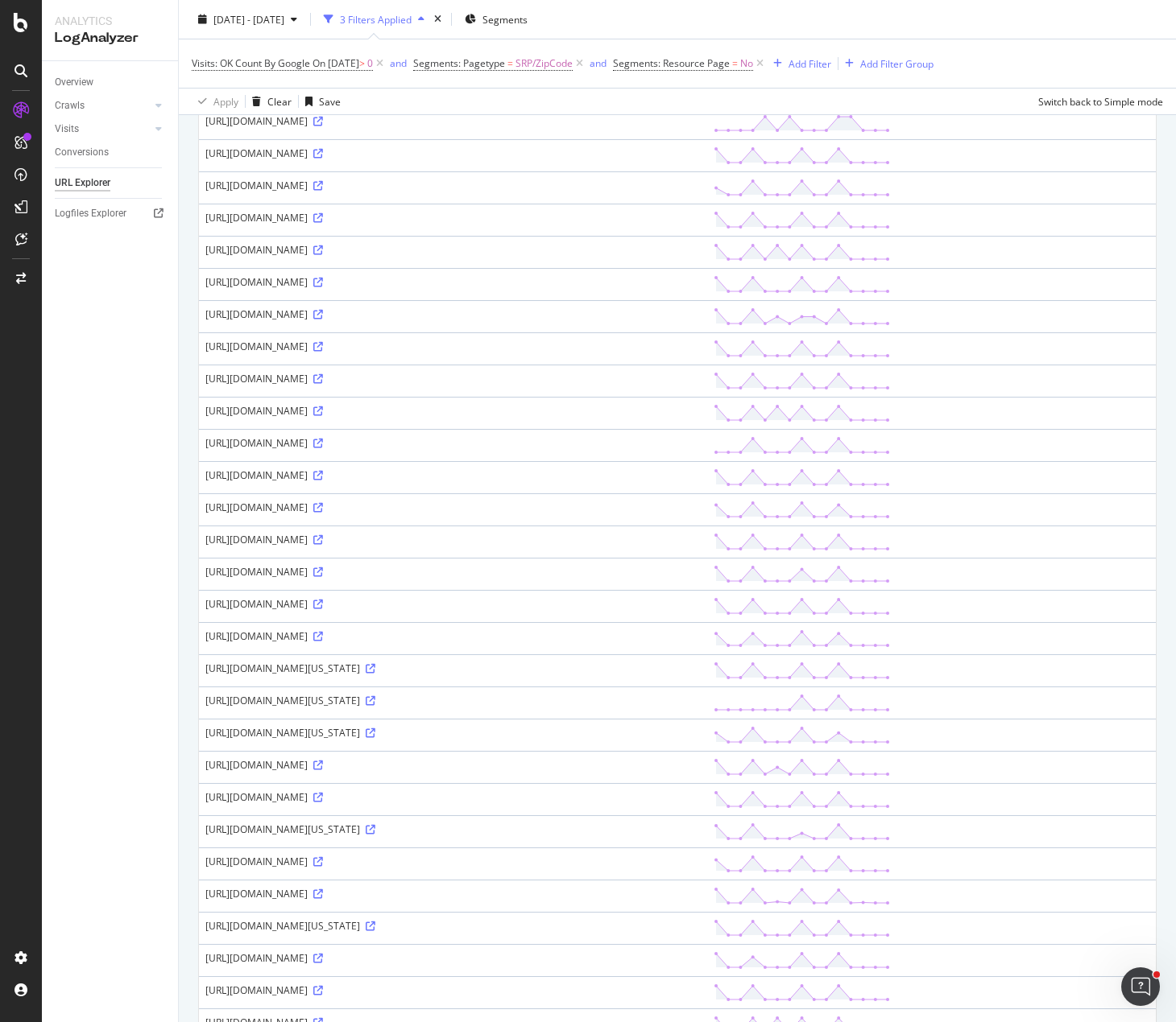
scroll to position [725, 0]
click at [323, 737] on icon at bounding box center [318, 734] width 9 height 9
click at [1018, 48] on div "Visits: OK Count By Google On 2025-08-14 > 0 and Segments: Pagetype = SRP/ZipCo…" at bounding box center [677, 63] width 971 height 48
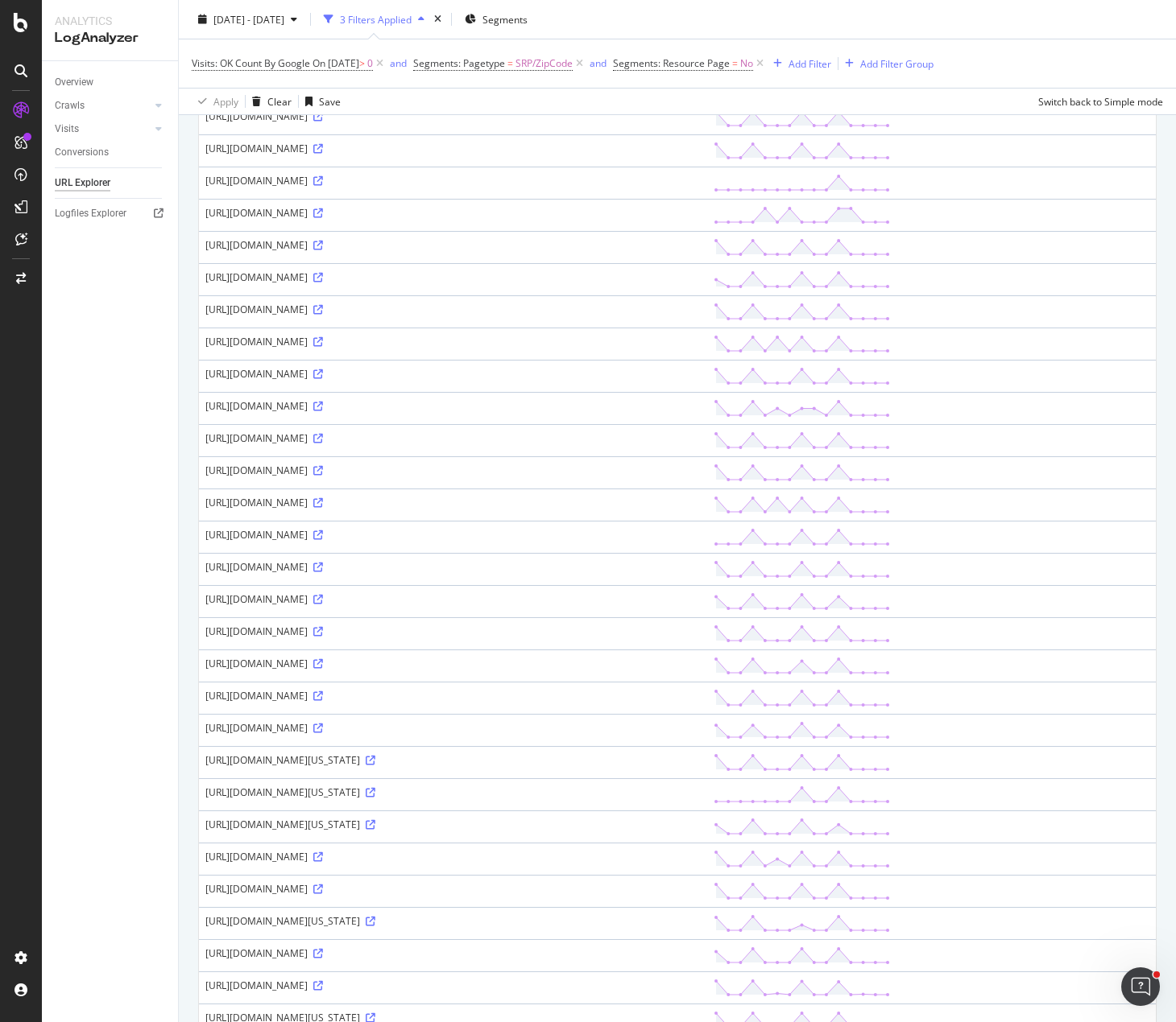
scroll to position [564, 0]
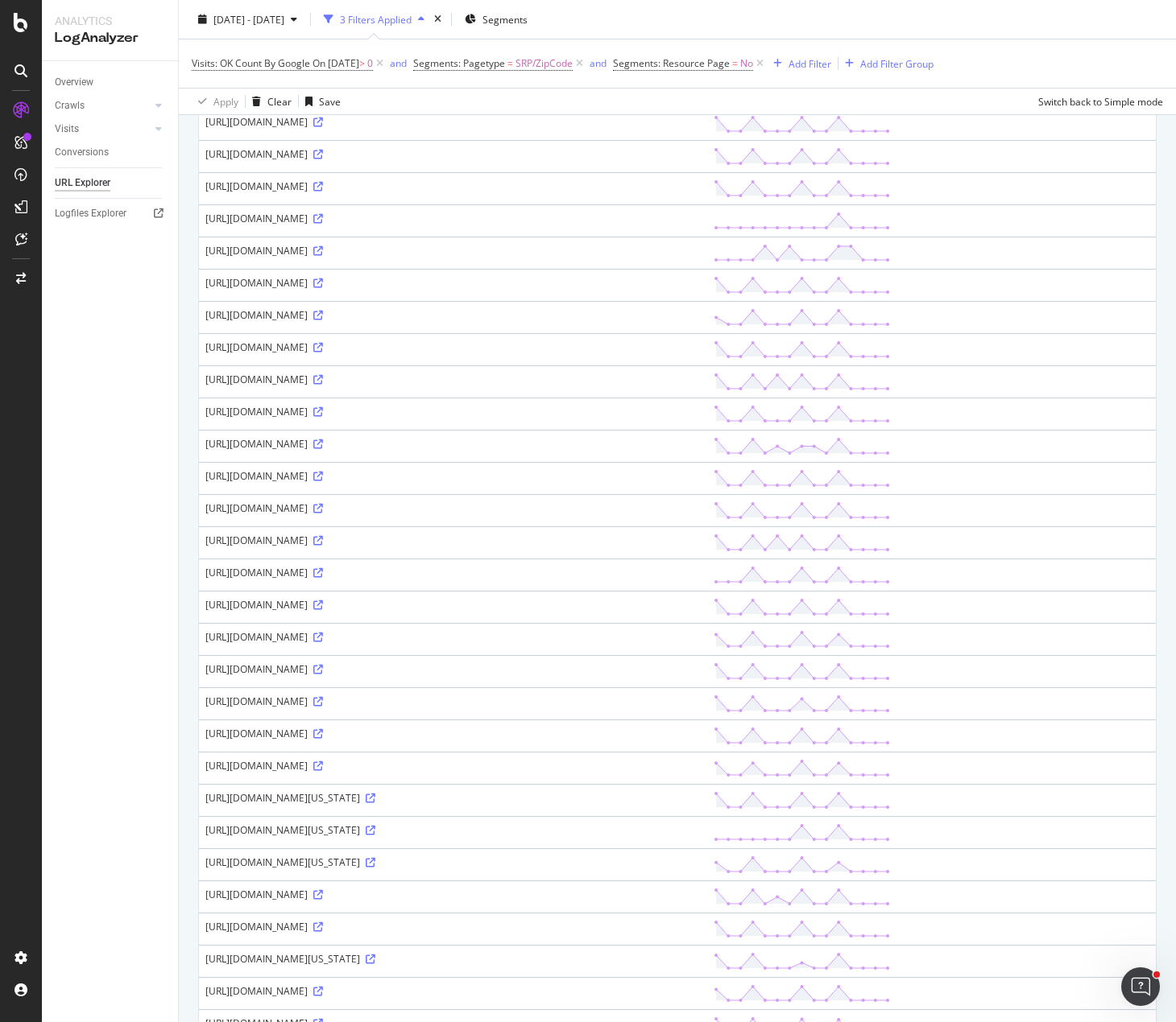
click at [1034, 41] on div "Visits: OK Count By Google On 2025-08-14 > 0 and Segments: Pagetype = SRP/ZipCo…" at bounding box center [677, 63] width 971 height 48
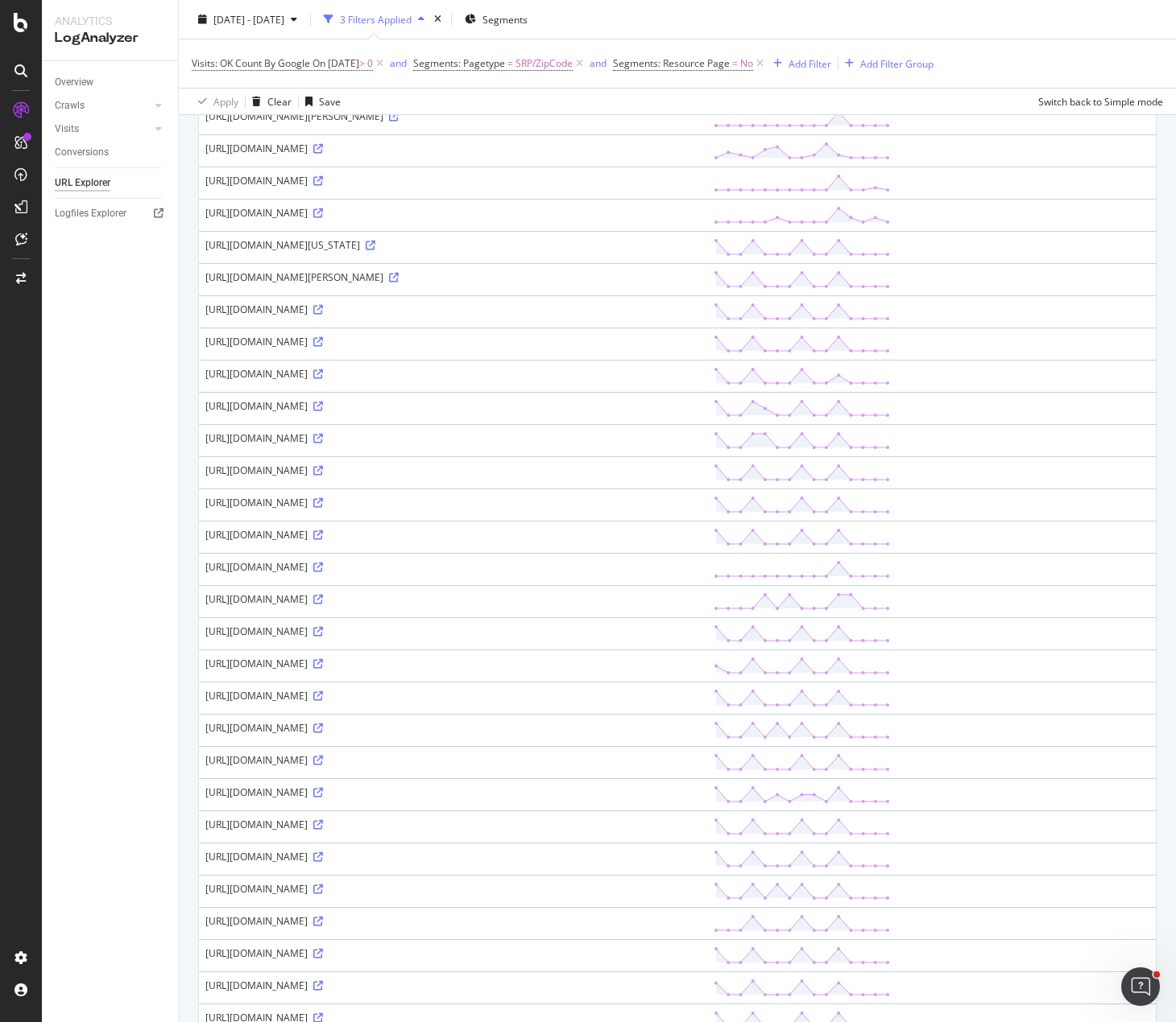
scroll to position [0, 0]
